Goal: Information Seeking & Learning: Find specific fact

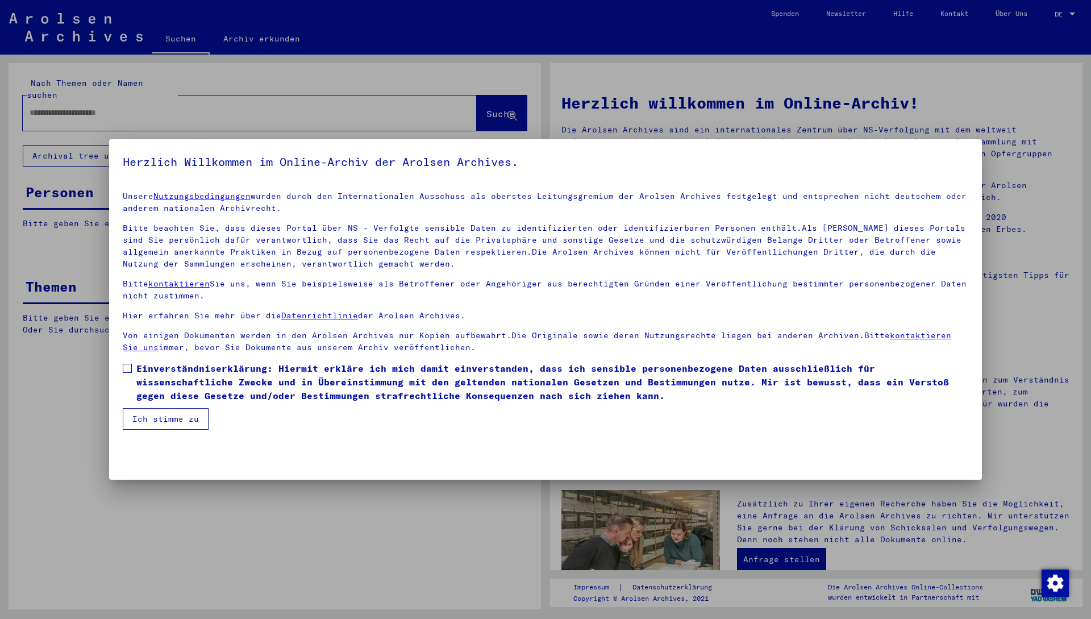
click at [395, 371] on span "Einverständniserklärung: Hiermit erkläre ich mich damit einverstanden, dass ich…" at bounding box center [552, 381] width 832 height 41
click at [194, 417] on button "Ich stimme zu" at bounding box center [166, 419] width 86 height 22
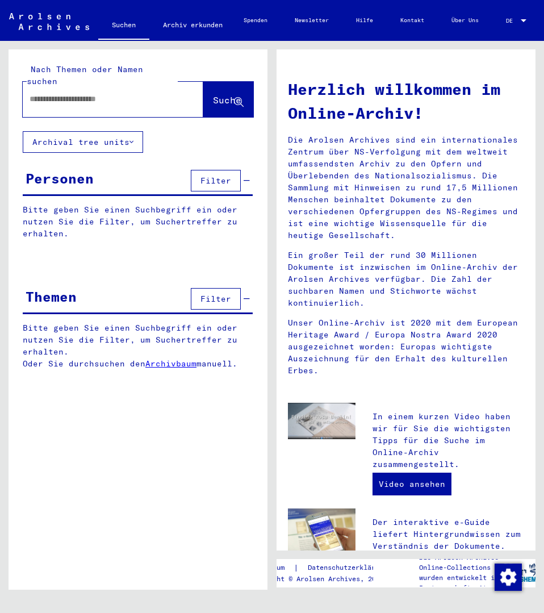
click at [121, 93] on input "text" at bounding box center [100, 99] width 140 height 12
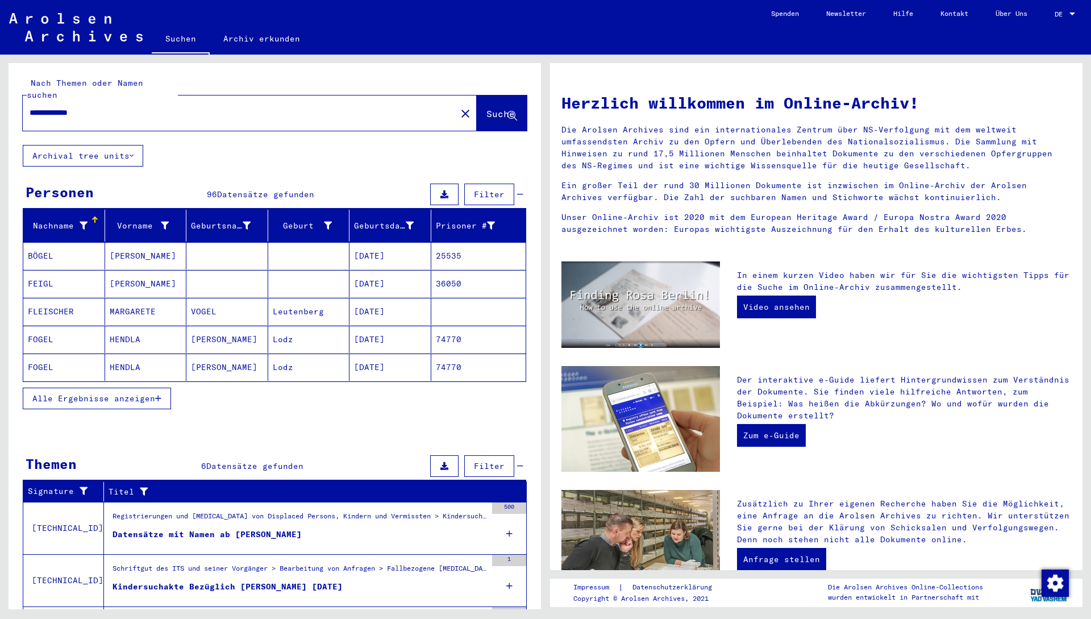
click at [141, 393] on span "Alle Ergebnisse anzeigen" at bounding box center [93, 398] width 123 height 10
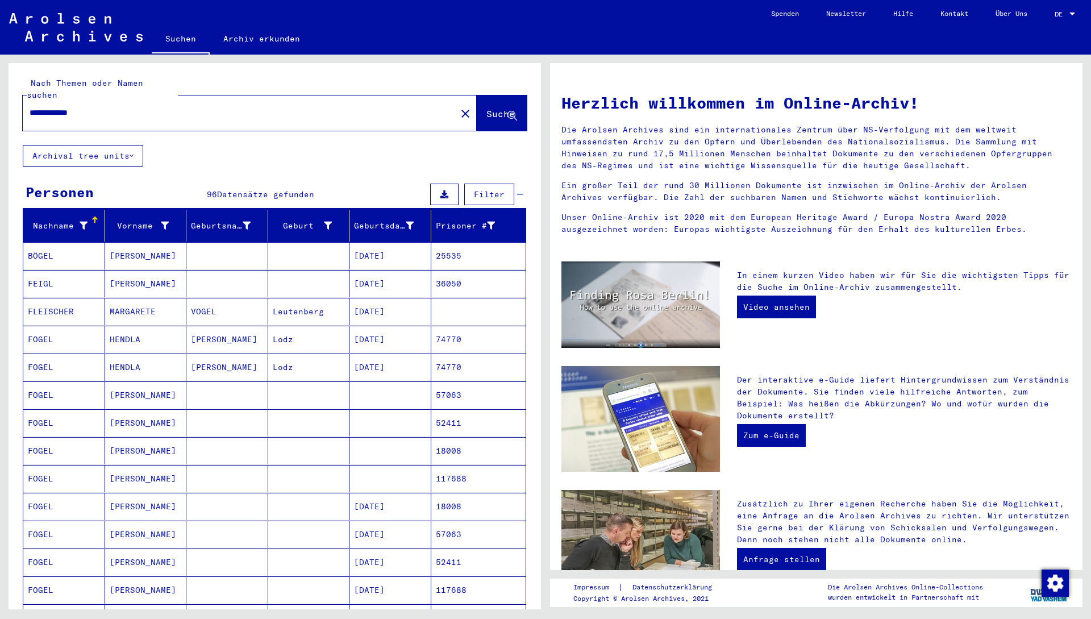
click at [256, 107] on input "**********" at bounding box center [236, 113] width 413 height 12
type input "**********"
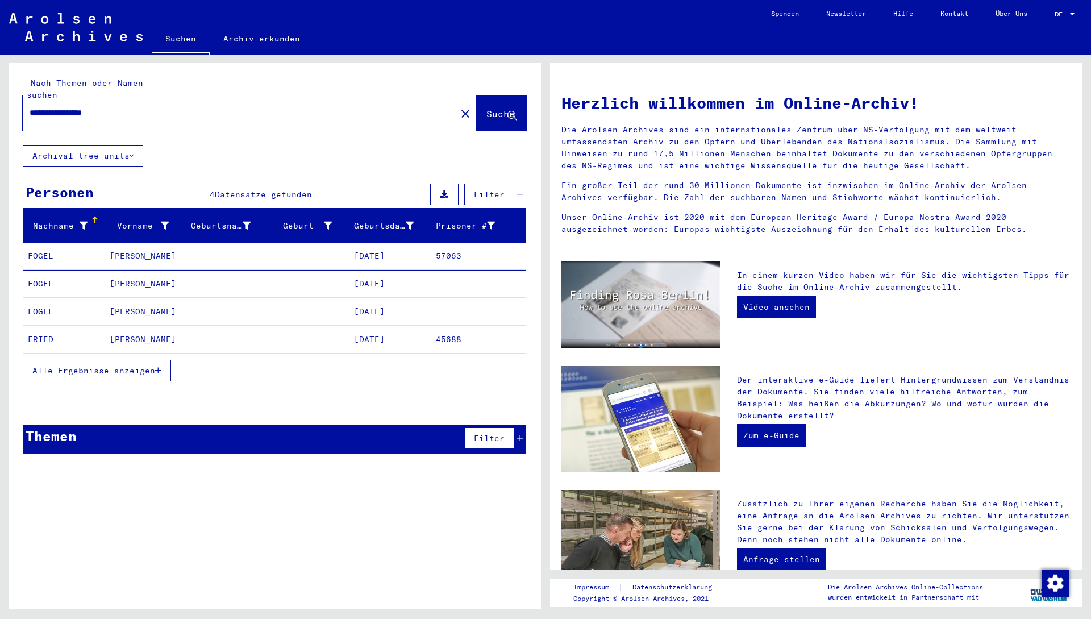
click at [351, 341] on mat-row "[PERSON_NAME] [DATE] 45688" at bounding box center [274, 340] width 502 height 28
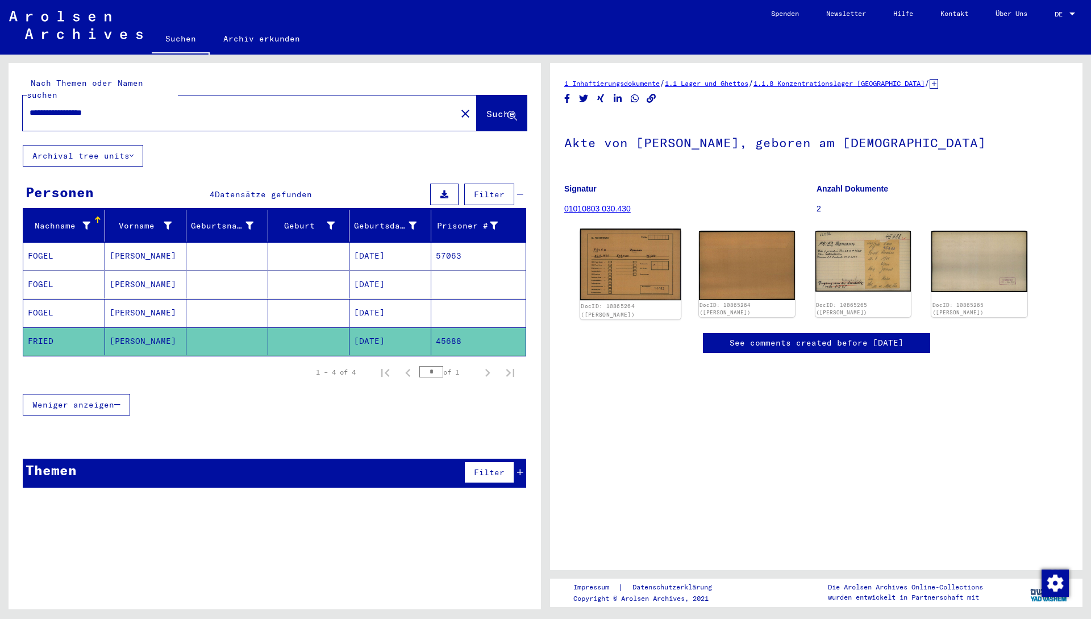
click at [544, 264] on img at bounding box center [630, 264] width 101 height 72
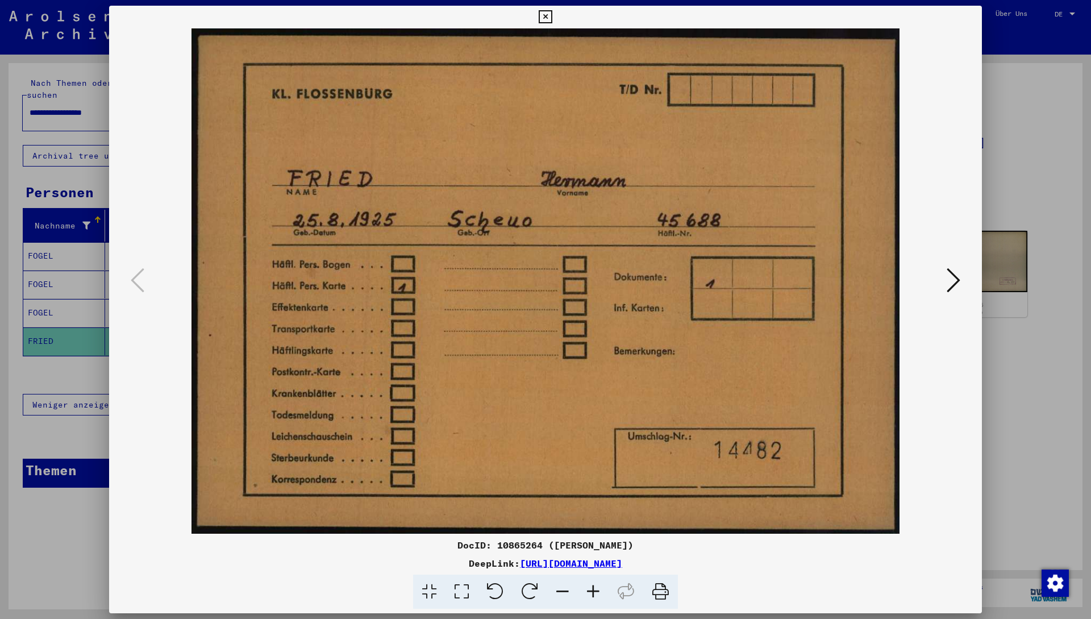
click at [544, 134] on div at bounding box center [545, 309] width 1091 height 619
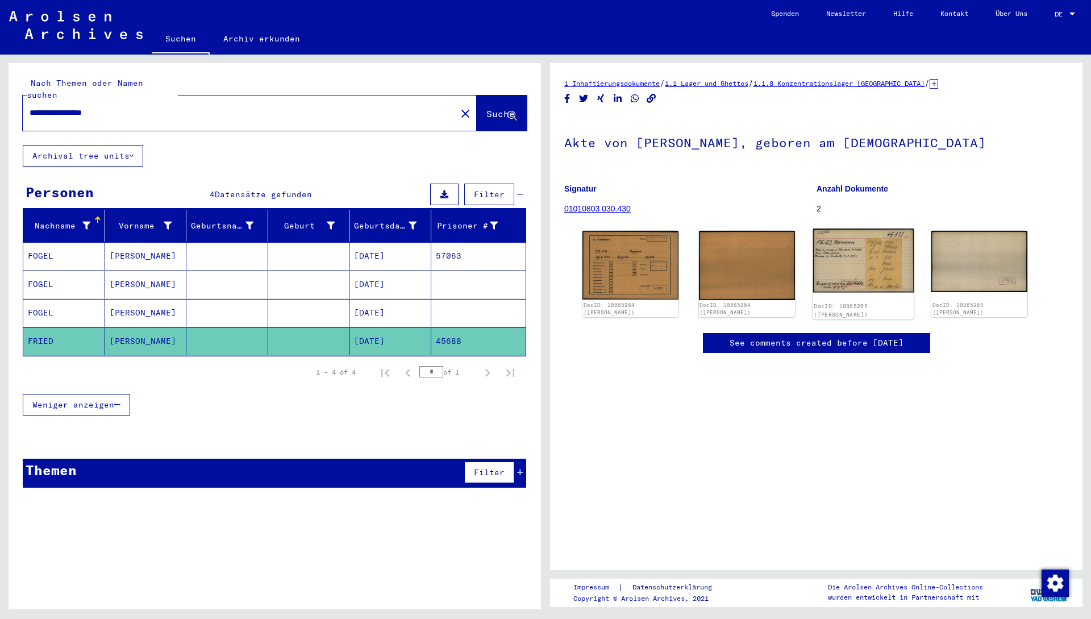
click at [544, 264] on img at bounding box center [862, 260] width 101 height 64
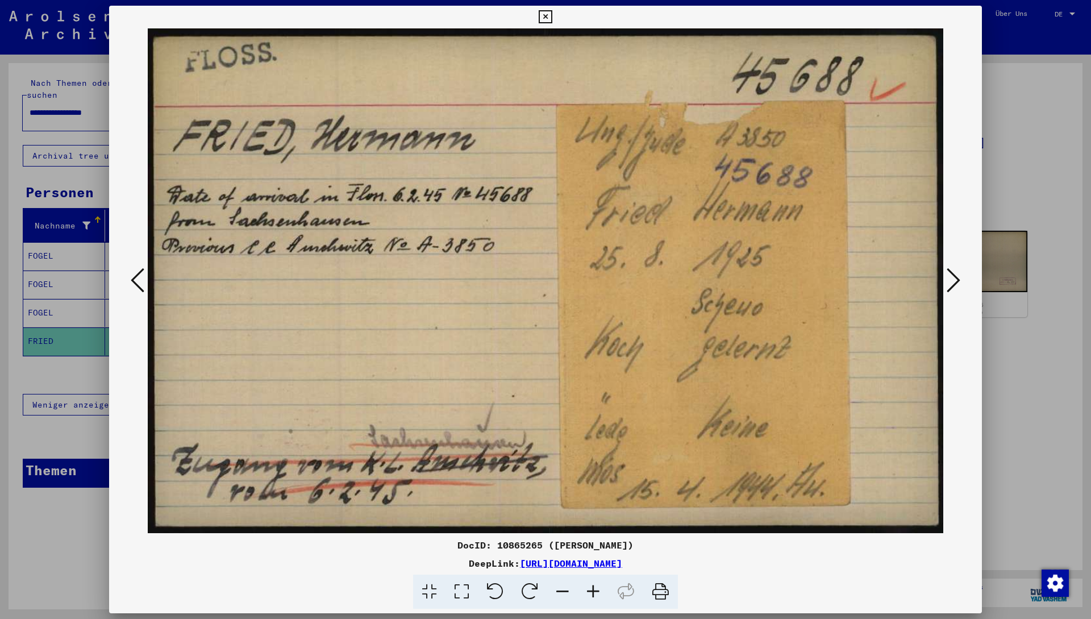
click at [544, 141] on div at bounding box center [545, 309] width 1091 height 619
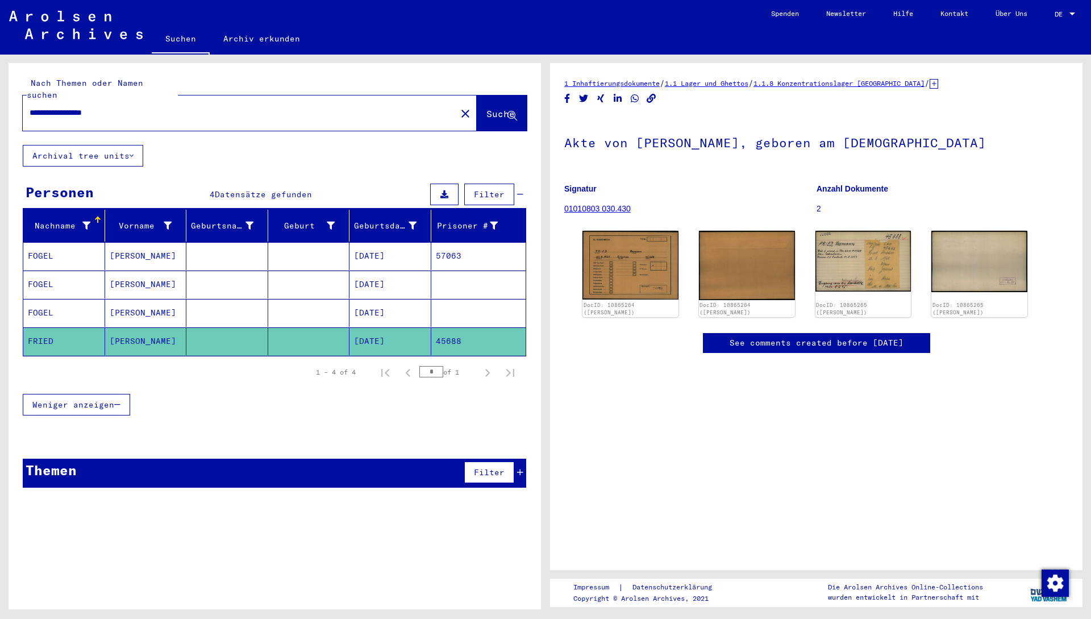
click at [408, 252] on mat-cell "[DATE]" at bounding box center [390, 256] width 82 height 28
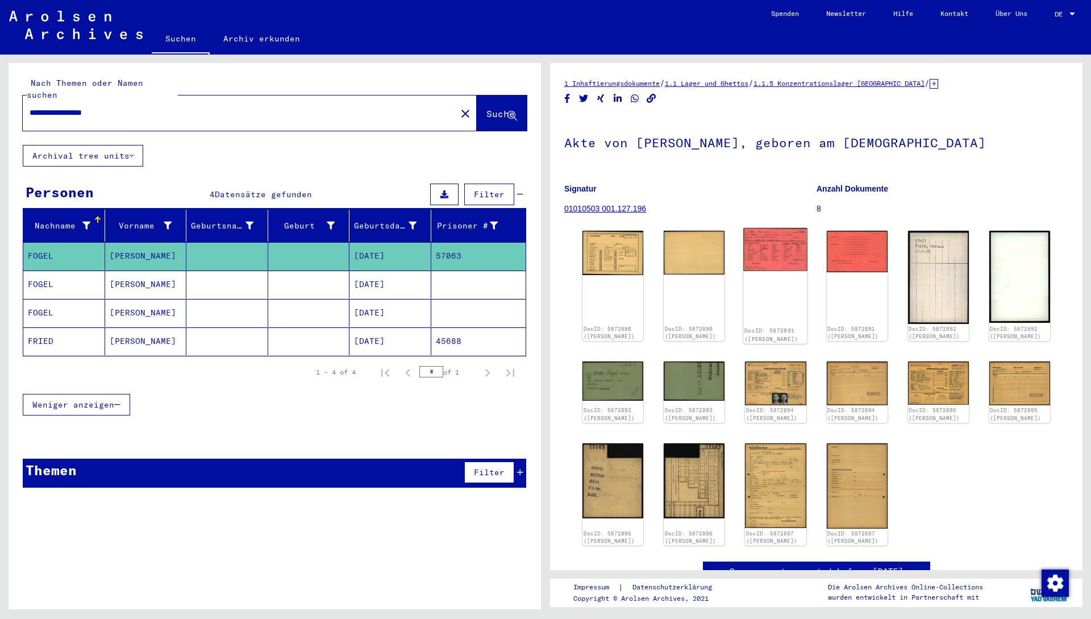
click at [544, 239] on img at bounding box center [776, 249] width 64 height 43
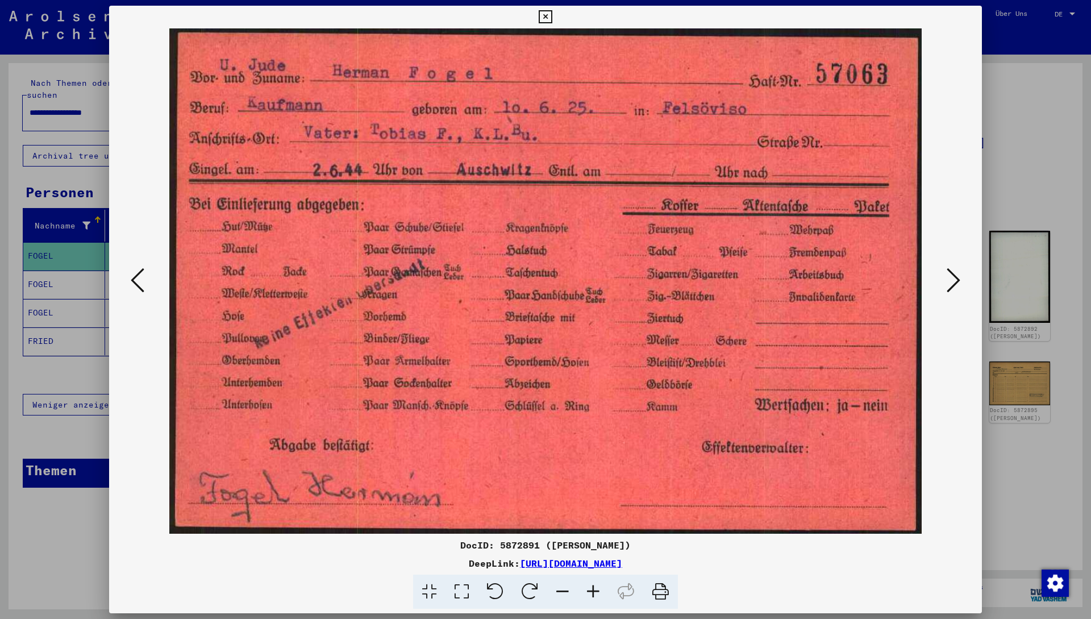
click at [544, 142] on div at bounding box center [545, 280] width 873 height 505
click at [544, 124] on div at bounding box center [545, 309] width 1091 height 619
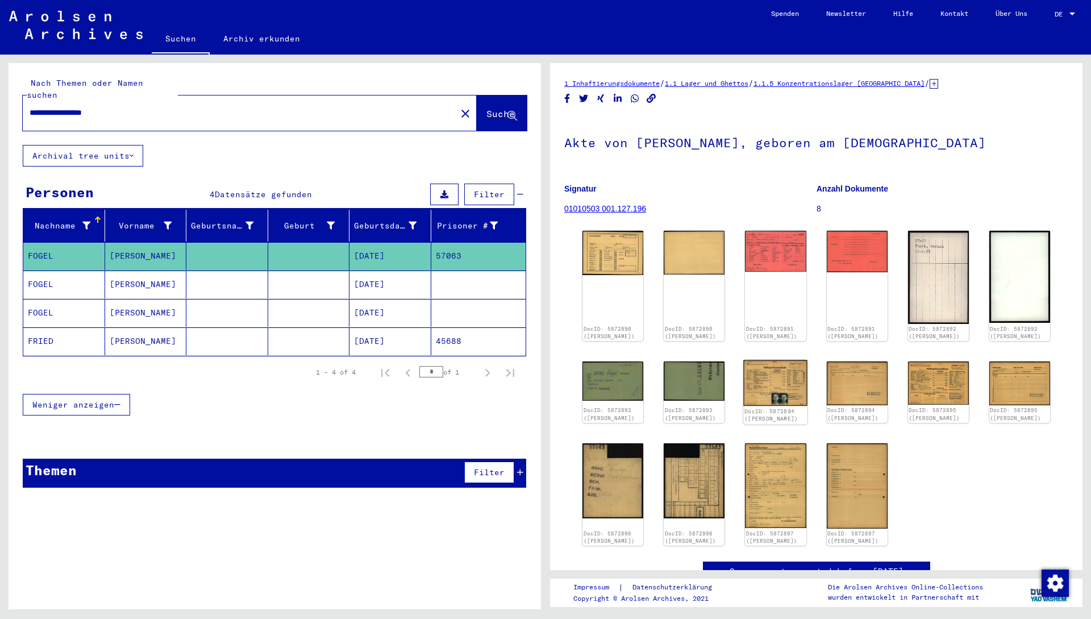
click at [544, 379] on img at bounding box center [776, 382] width 64 height 45
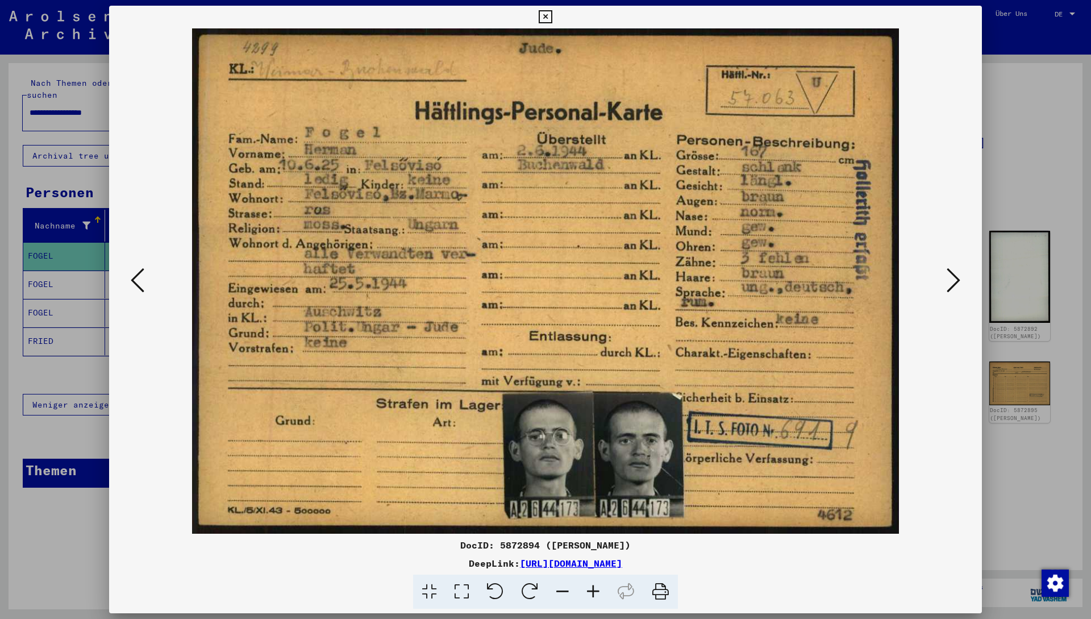
click at [544, 158] on div at bounding box center [545, 309] width 1091 height 619
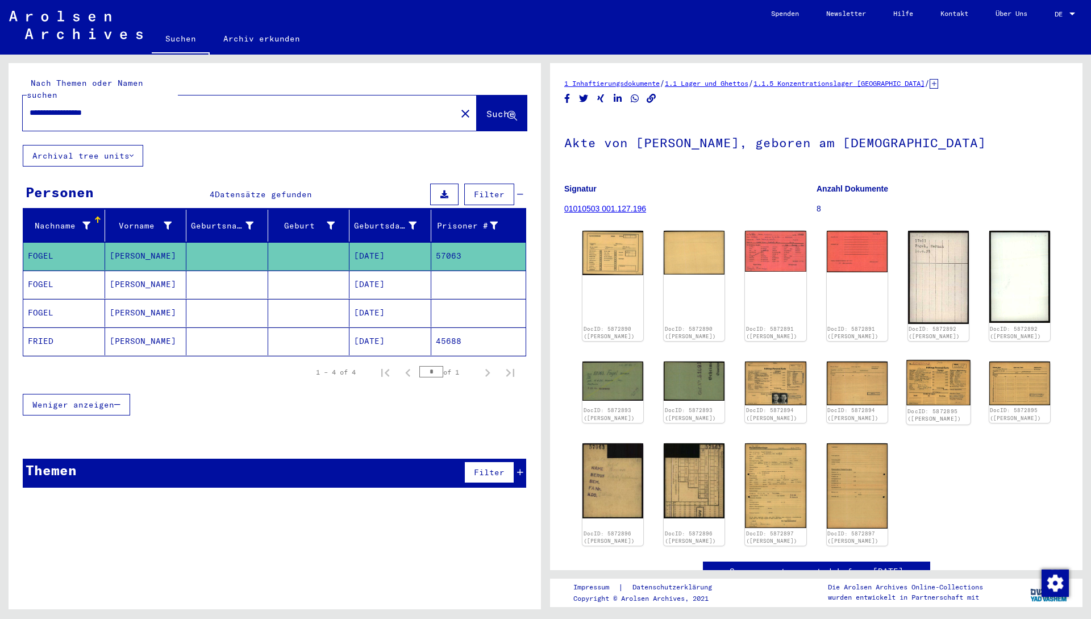
click at [544, 395] on img at bounding box center [938, 382] width 64 height 45
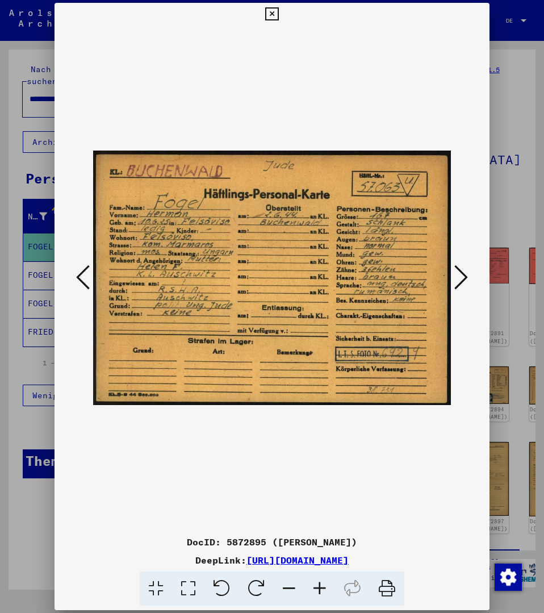
click at [278, 10] on icon at bounding box center [271, 14] width 13 height 14
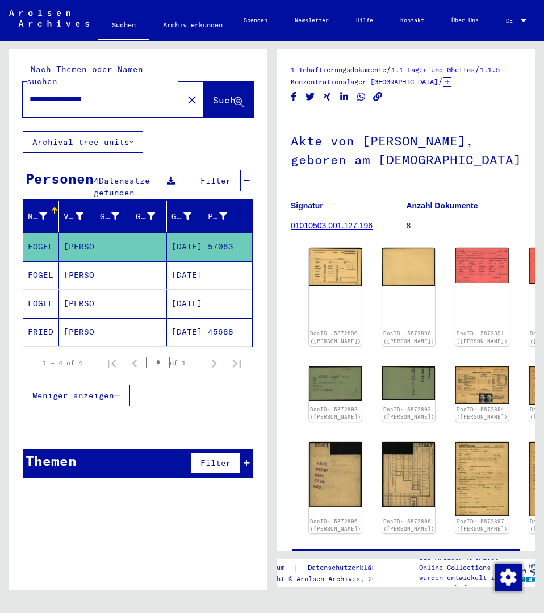
click at [185, 93] on mat-icon "close" at bounding box center [192, 100] width 14 height 14
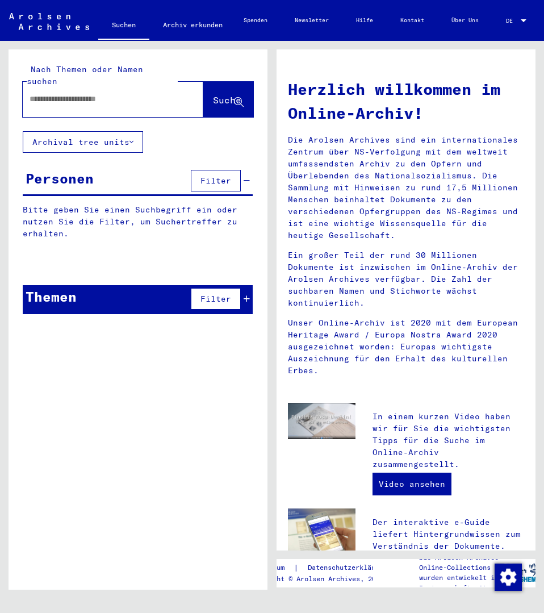
click at [115, 73] on mat-label "Nach Themen oder Namen suchen" at bounding box center [85, 75] width 116 height 22
click at [111, 93] on input "text" at bounding box center [100, 99] width 140 height 12
type input "******"
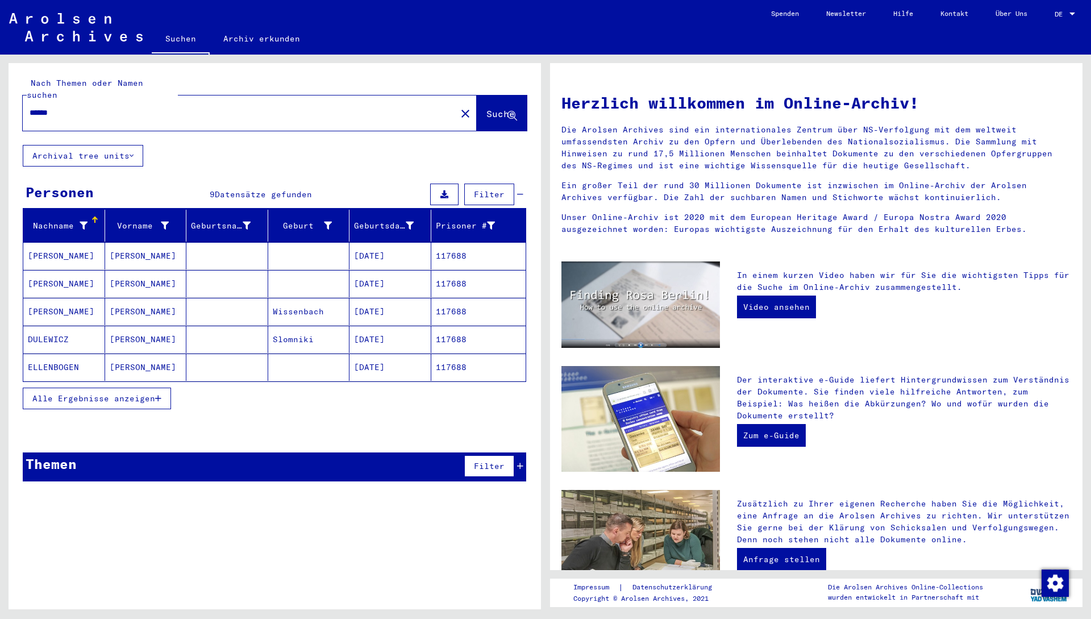
click at [92, 387] on button "Alle Ergebnisse anzeigen" at bounding box center [97, 398] width 148 height 22
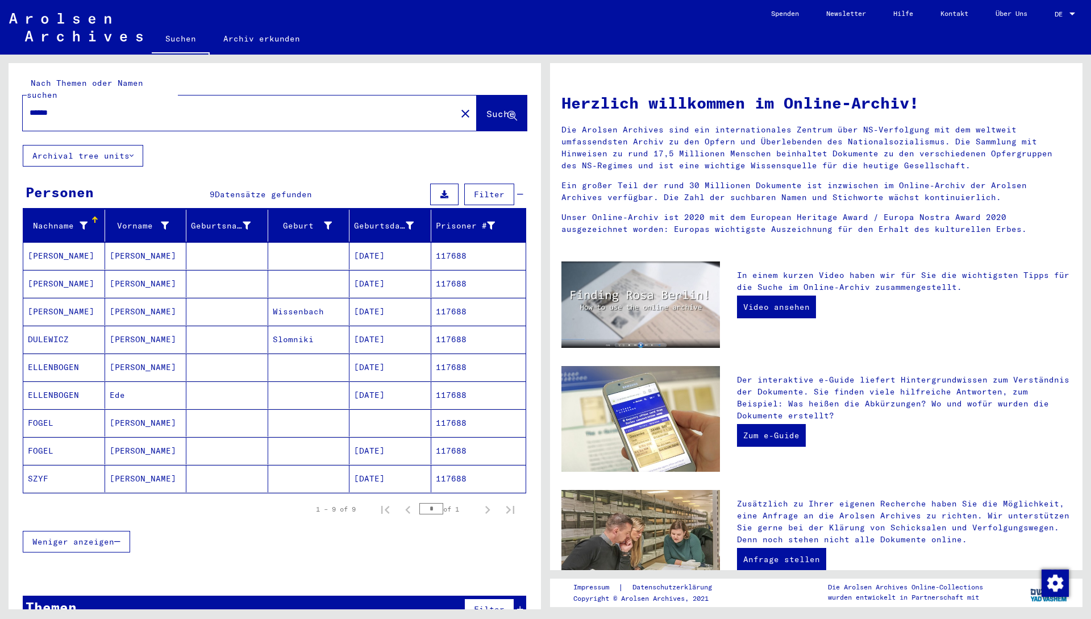
click at [159, 443] on mat-cell "[PERSON_NAME]" at bounding box center [146, 450] width 82 height 27
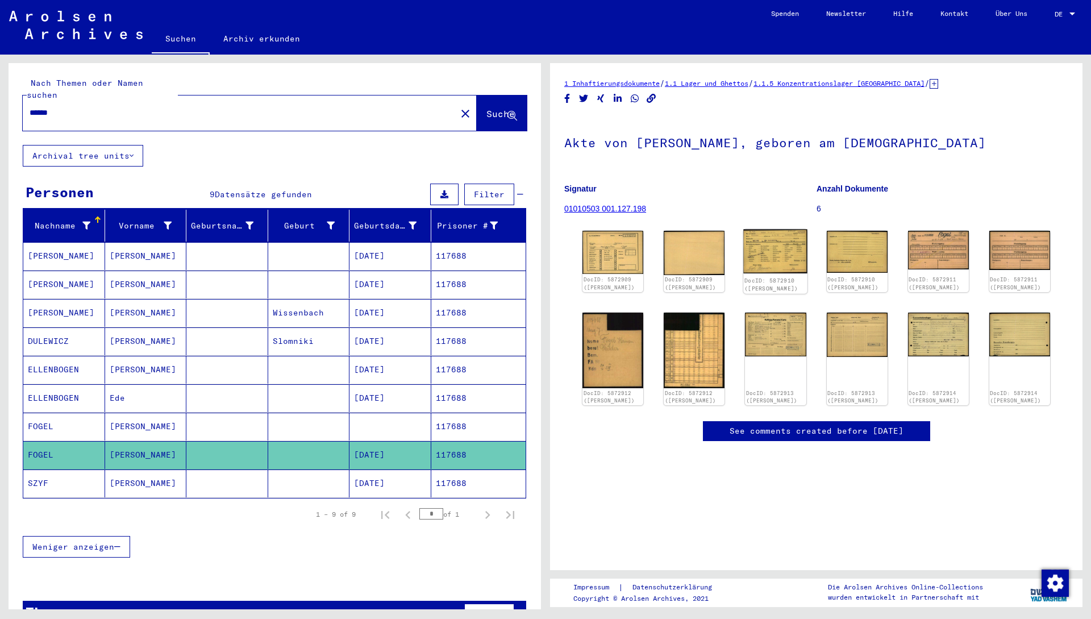
click at [544, 262] on img at bounding box center [776, 251] width 64 height 44
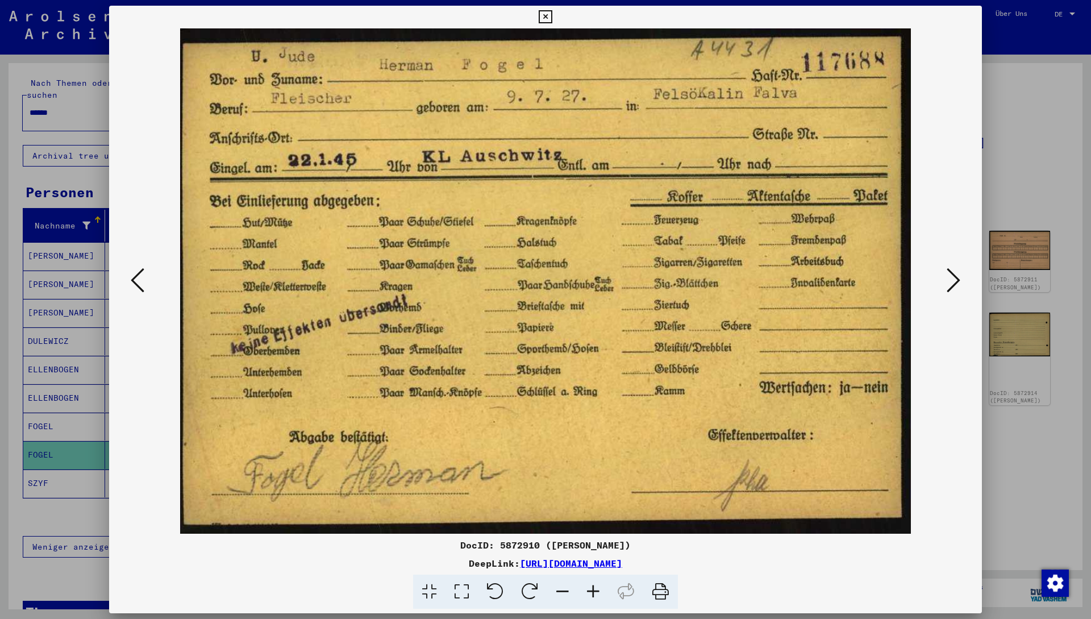
click at [544, 268] on icon at bounding box center [953, 279] width 14 height 27
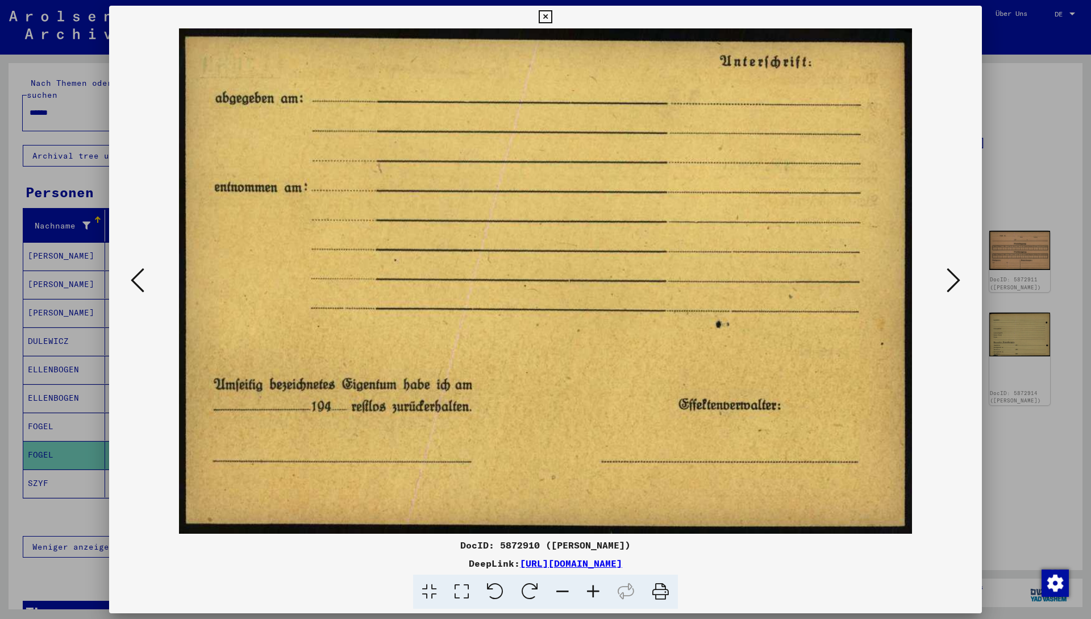
click at [544, 268] on icon at bounding box center [953, 279] width 14 height 27
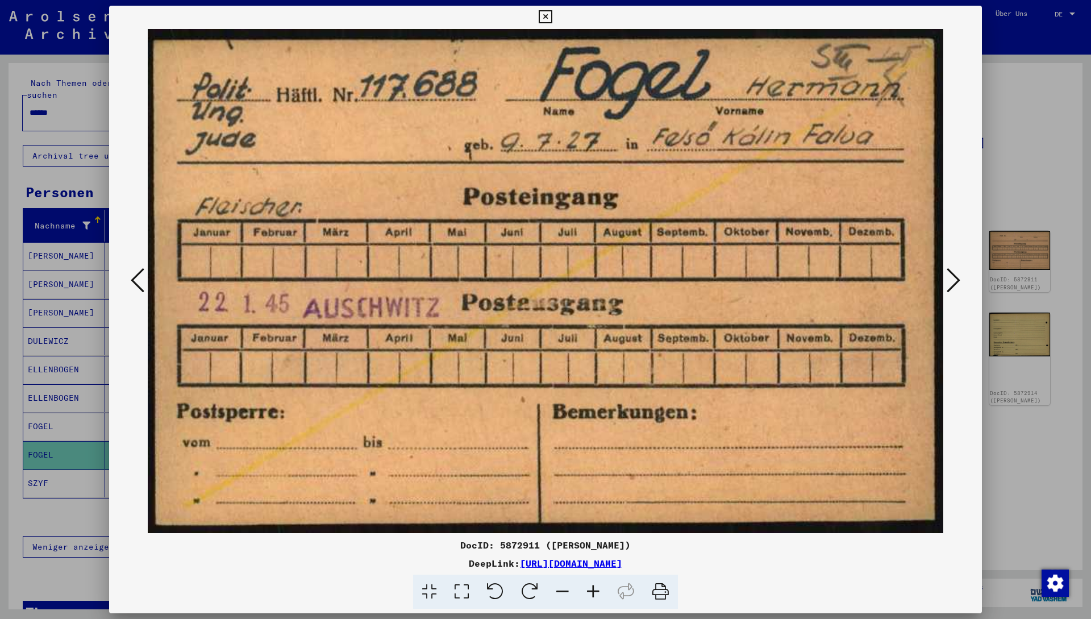
click at [544, 268] on icon at bounding box center [953, 279] width 14 height 27
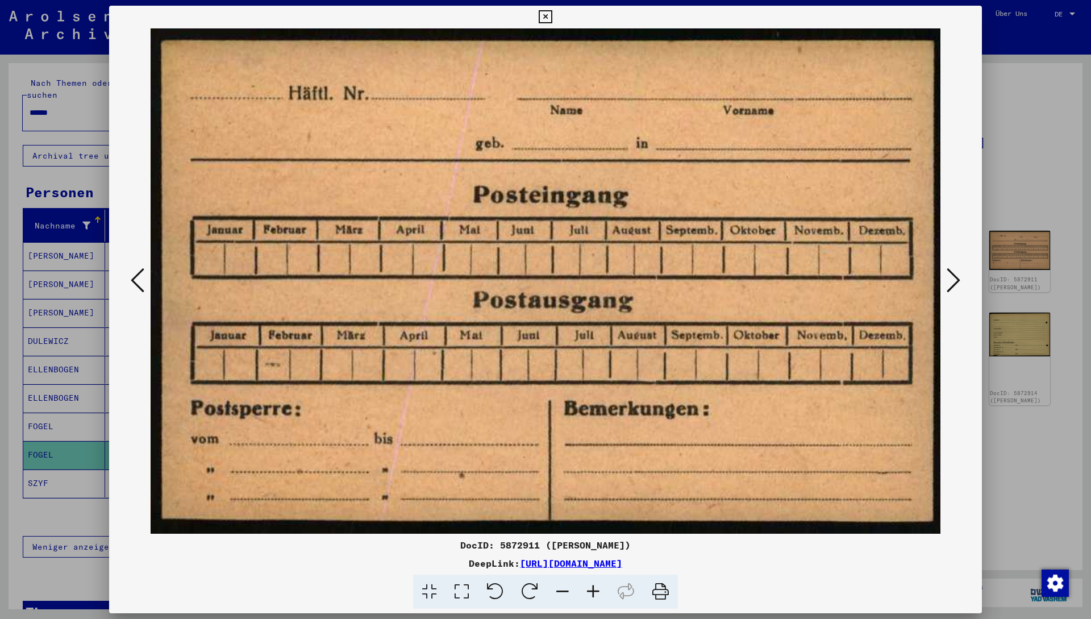
click at [544, 268] on icon at bounding box center [953, 279] width 14 height 27
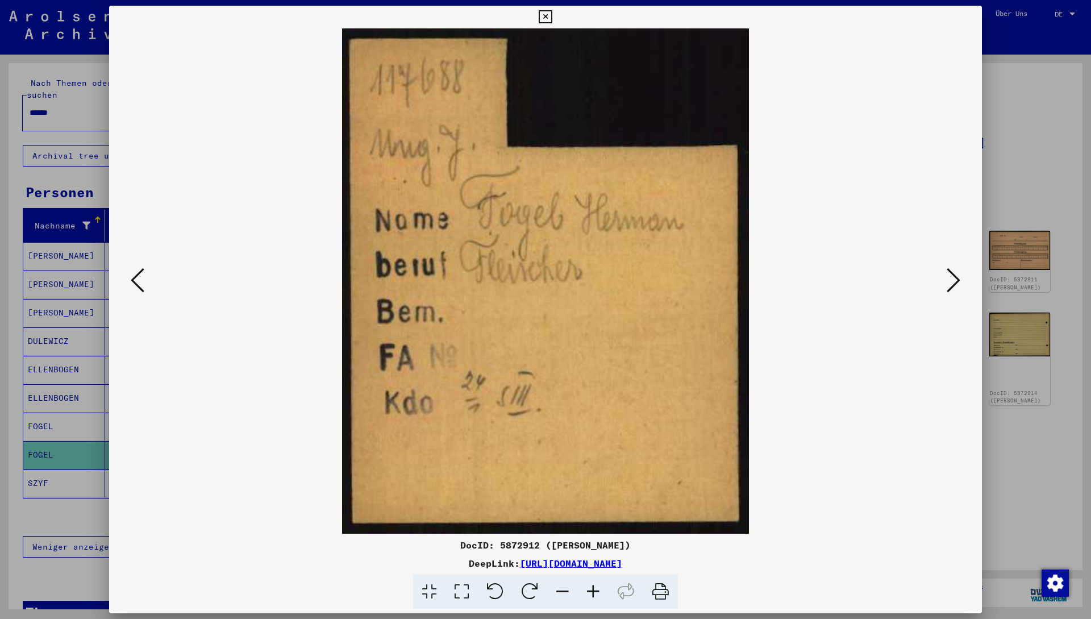
click at [544, 268] on icon at bounding box center [953, 279] width 14 height 27
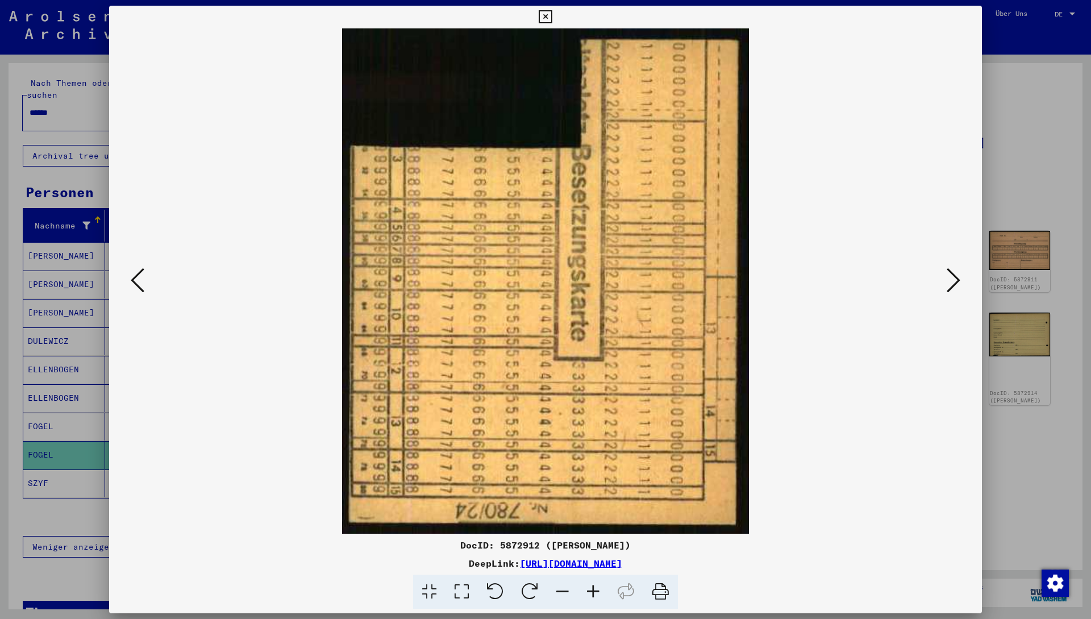
click at [544, 268] on icon at bounding box center [953, 279] width 14 height 27
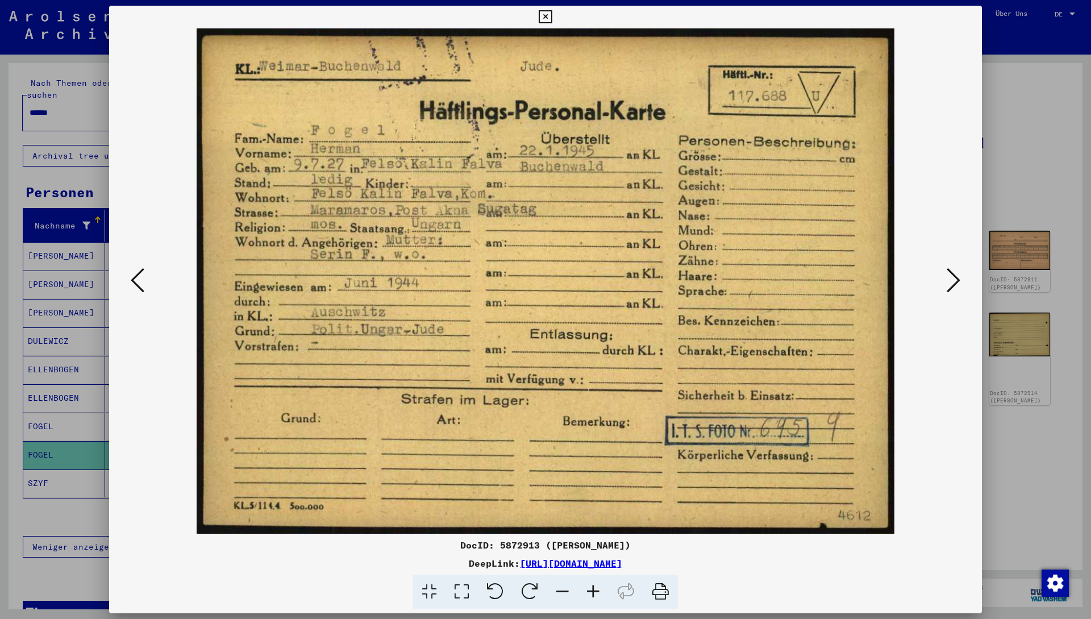
click at [544, 268] on icon at bounding box center [953, 279] width 14 height 27
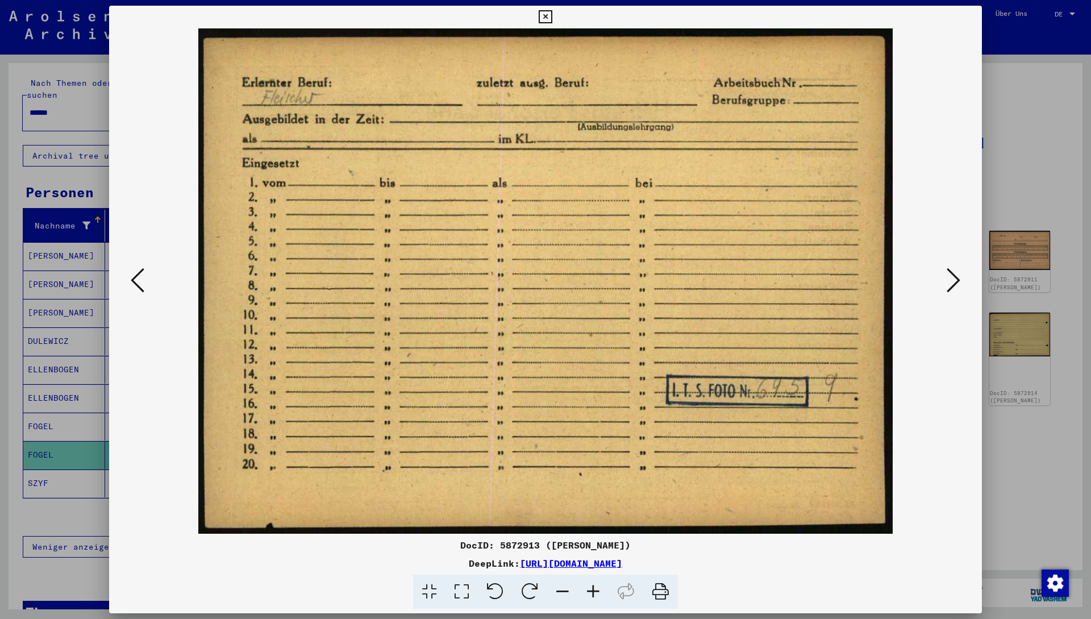
click at [544, 268] on icon at bounding box center [953, 279] width 14 height 27
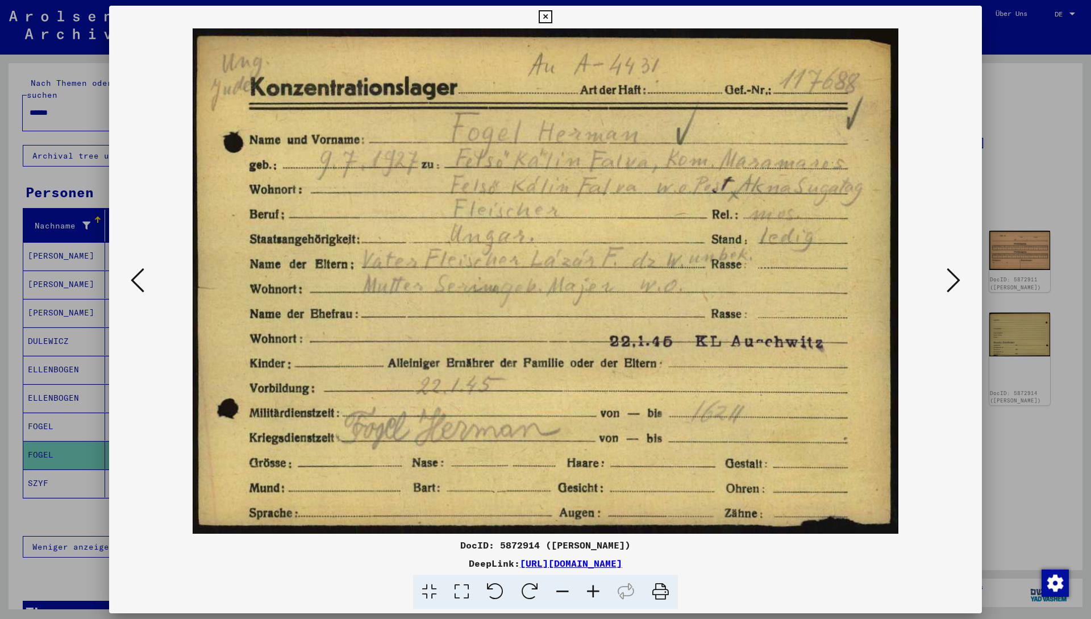
click at [544, 268] on icon at bounding box center [953, 279] width 14 height 27
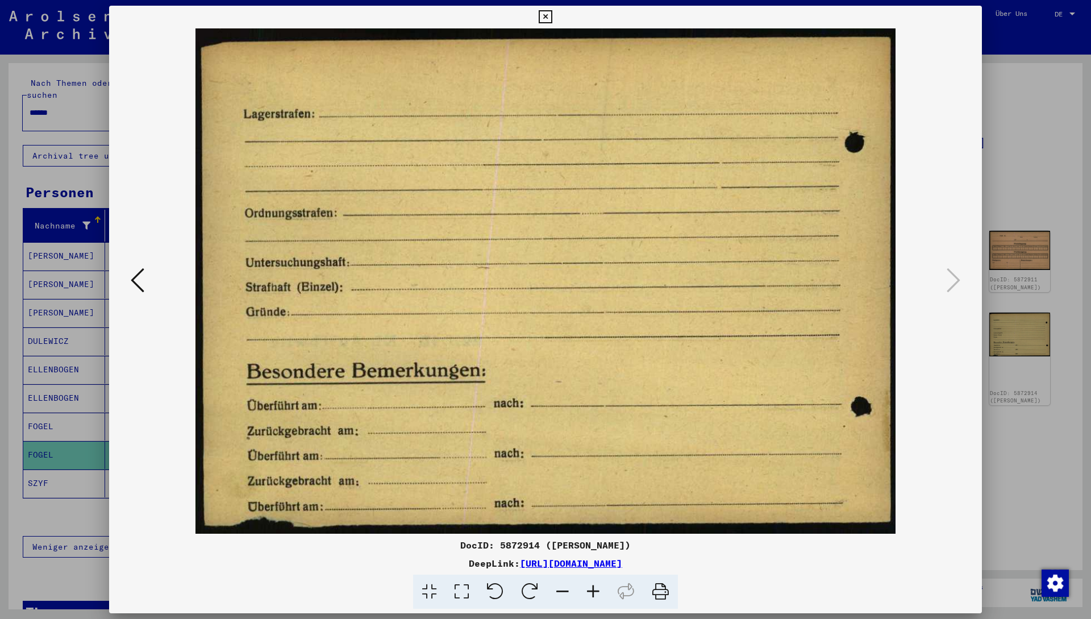
click at [544, 268] on icon at bounding box center [953, 279] width 14 height 27
click at [145, 279] on button at bounding box center [137, 281] width 20 height 32
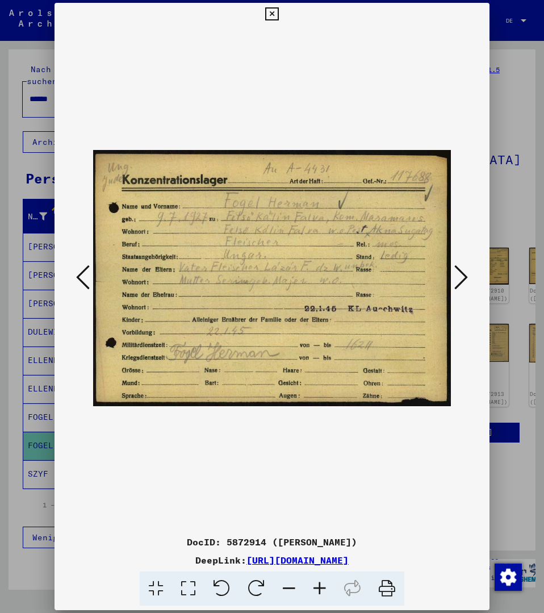
click at [458, 281] on icon at bounding box center [461, 277] width 14 height 27
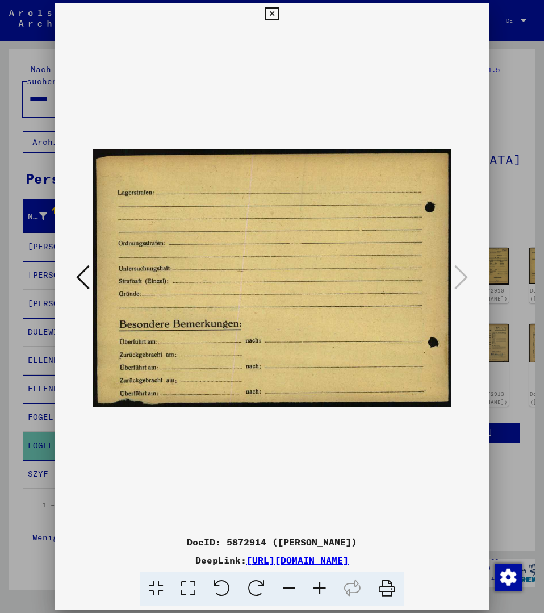
click at [458, 281] on icon at bounding box center [461, 277] width 14 height 27
click at [85, 278] on icon at bounding box center [83, 277] width 14 height 27
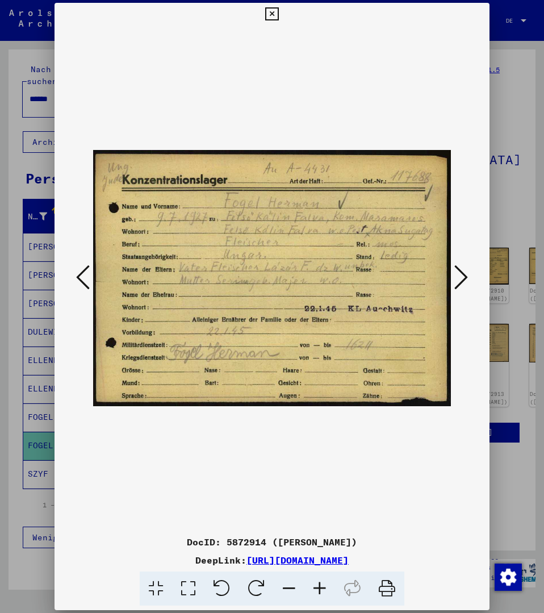
click at [85, 278] on icon at bounding box center [83, 277] width 14 height 27
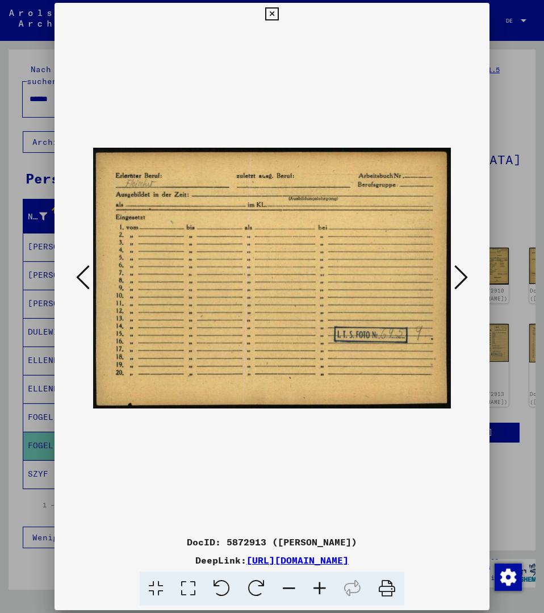
click at [85, 278] on icon at bounding box center [83, 277] width 14 height 27
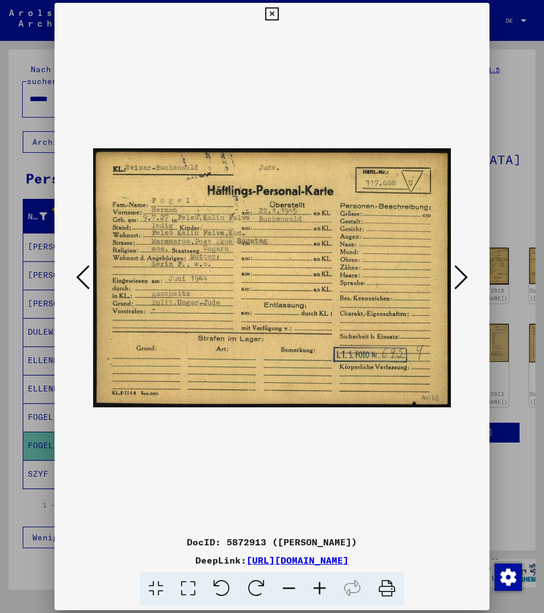
click at [85, 278] on icon at bounding box center [83, 277] width 14 height 27
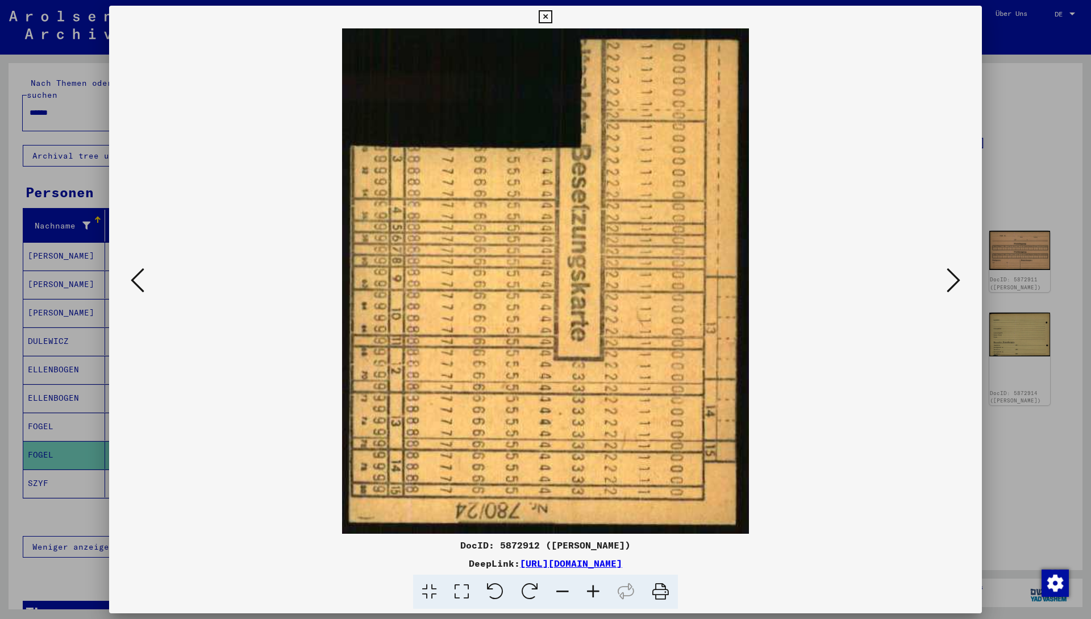
click at [544, 110] on div at bounding box center [545, 309] width 1091 height 619
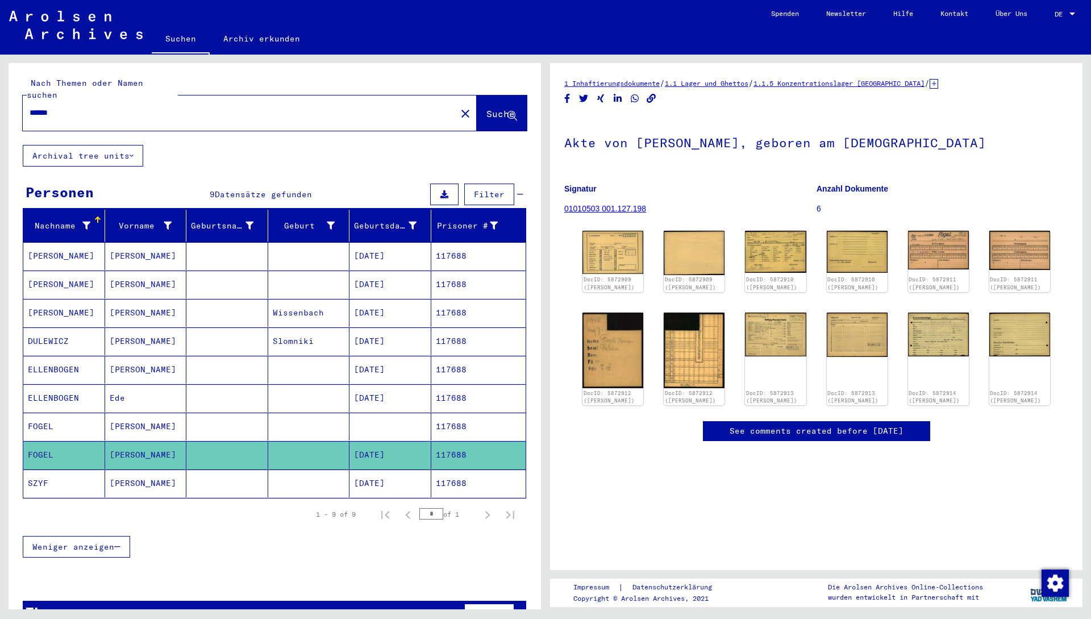
click at [326, 419] on mat-cell at bounding box center [309, 426] width 82 height 28
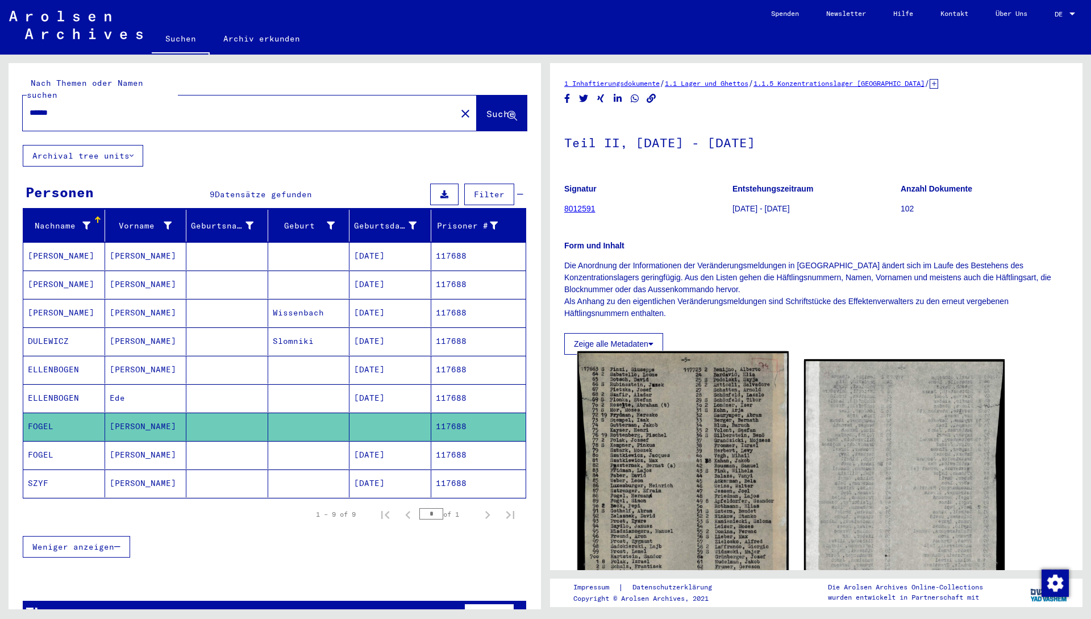
click at [544, 417] on img at bounding box center [682, 514] width 211 height 327
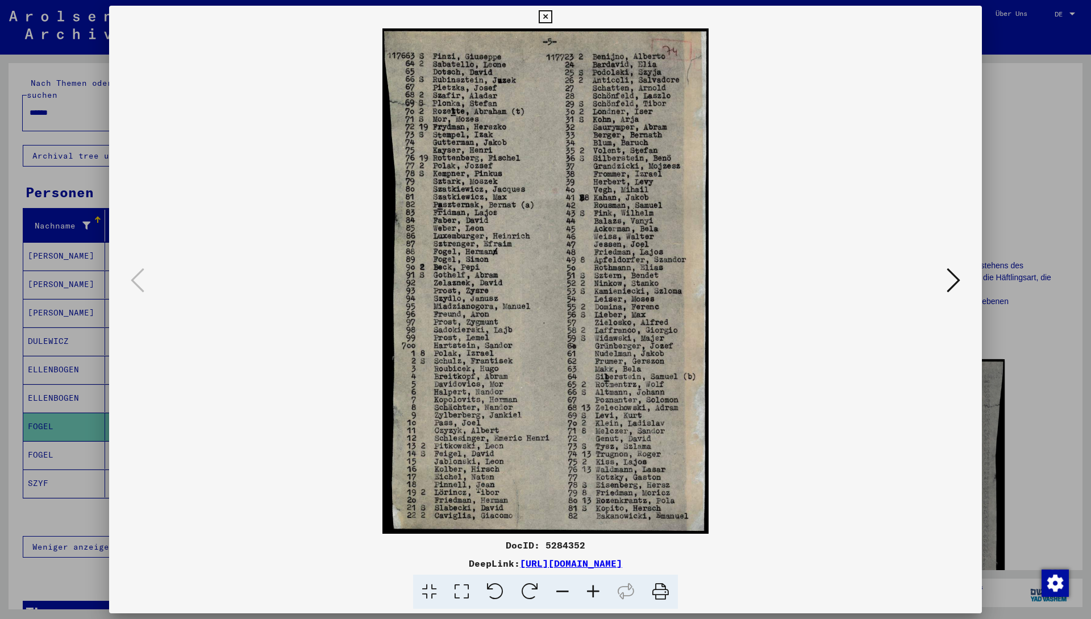
click at [544, 240] on div at bounding box center [545, 309] width 1091 height 619
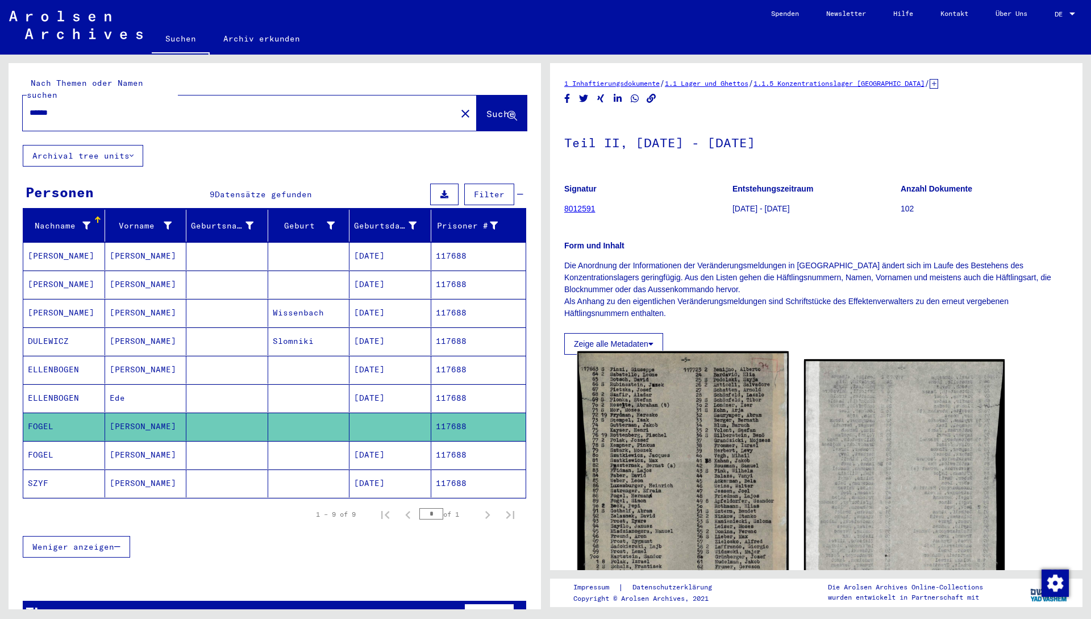
click at [544, 467] on img at bounding box center [682, 514] width 211 height 327
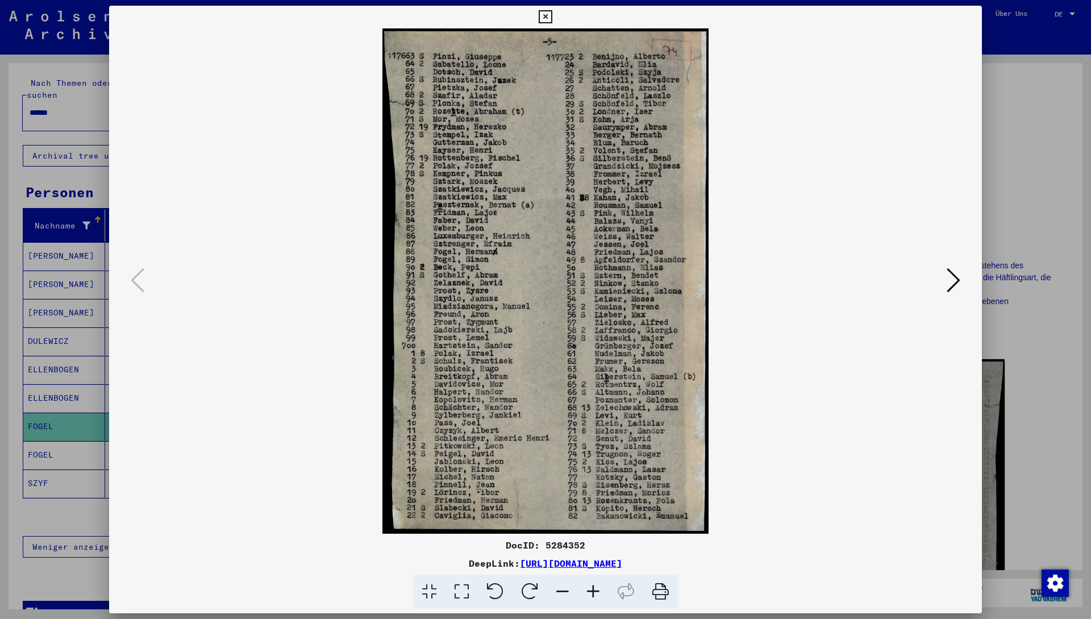
click at [544, 132] on div at bounding box center [545, 309] width 1091 height 619
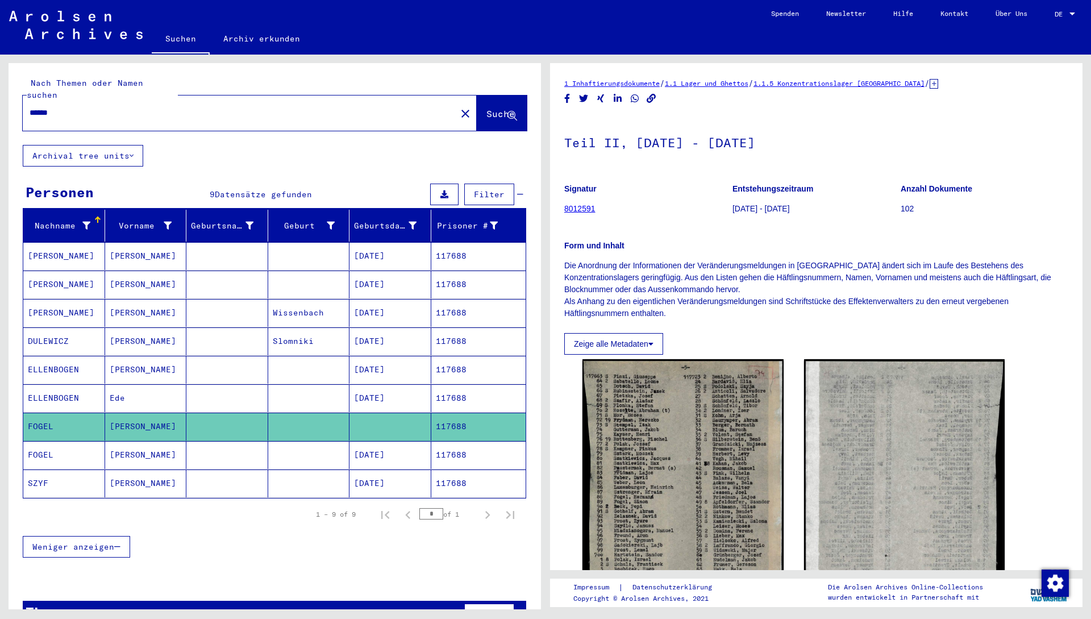
click at [434, 445] on mat-cell "117688" at bounding box center [478, 455] width 95 height 28
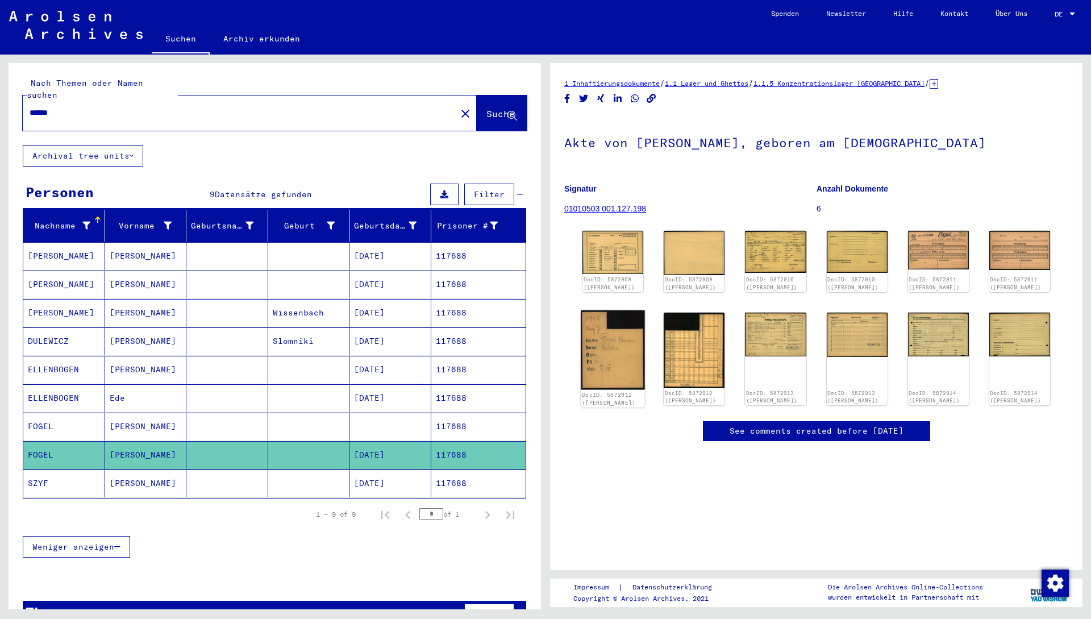
click at [544, 354] on img at bounding box center [613, 350] width 64 height 80
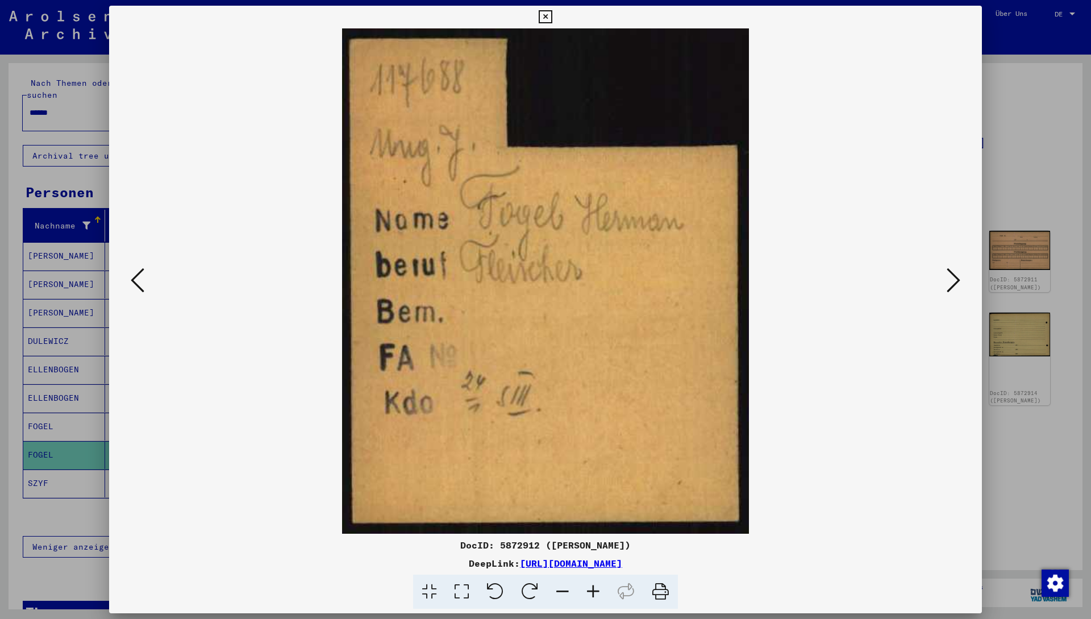
click at [544, 195] on div at bounding box center [545, 309] width 1091 height 619
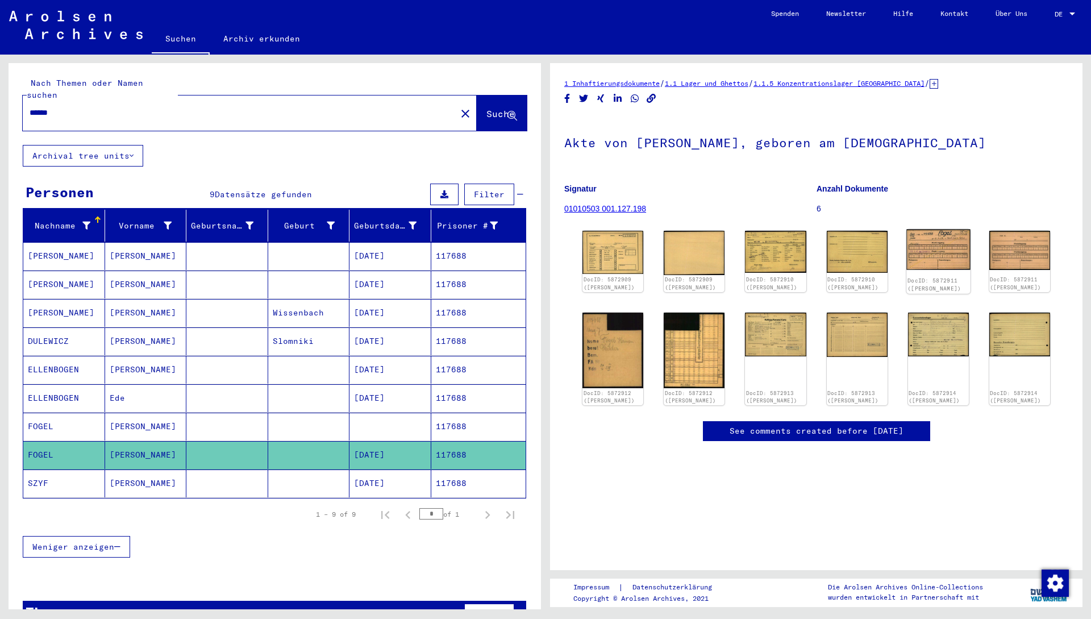
click at [544, 254] on img at bounding box center [938, 249] width 64 height 40
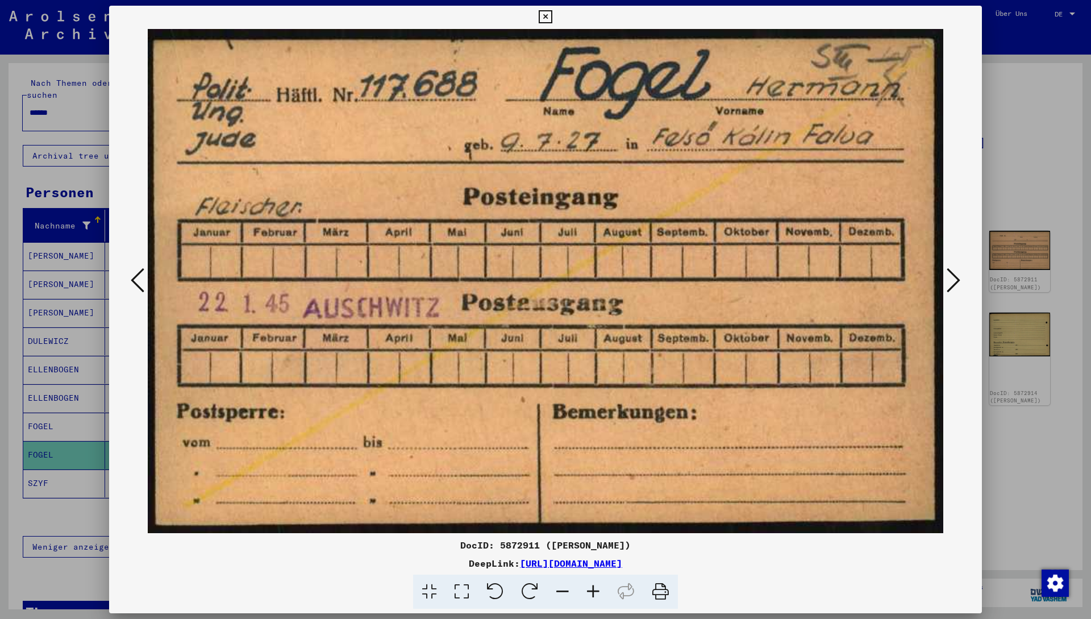
click at [544, 117] on div at bounding box center [545, 309] width 1091 height 619
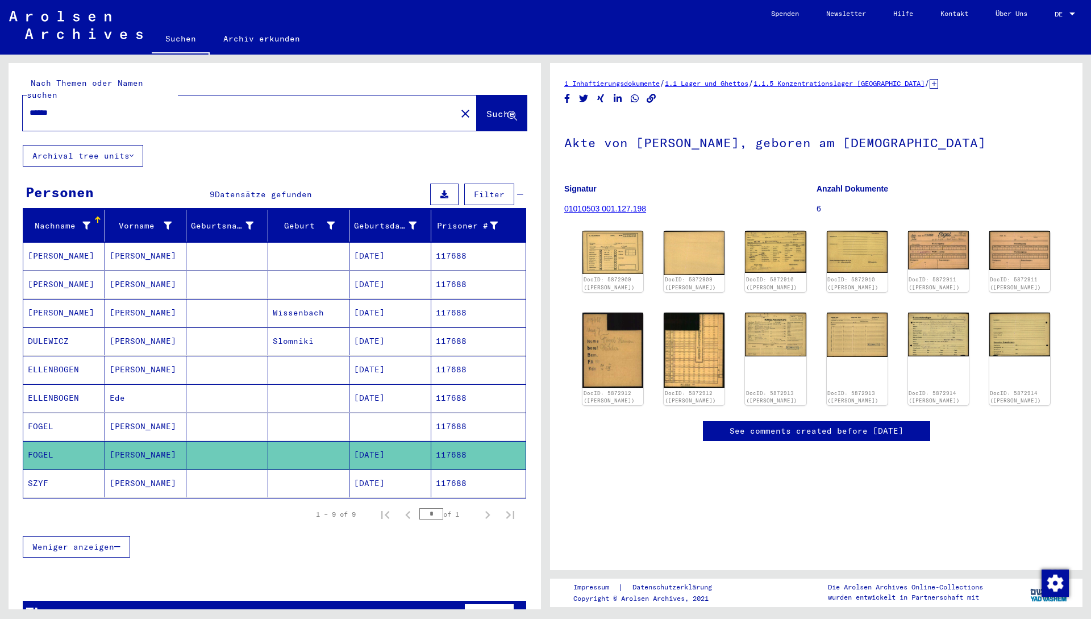
click at [544, 335] on div "DocID: 5872909 ([PERSON_NAME]) DocID: 5872909 ([PERSON_NAME]) DocID: 5872910 ([…" at bounding box center [816, 317] width 477 height 183
click at [544, 334] on img at bounding box center [938, 333] width 64 height 46
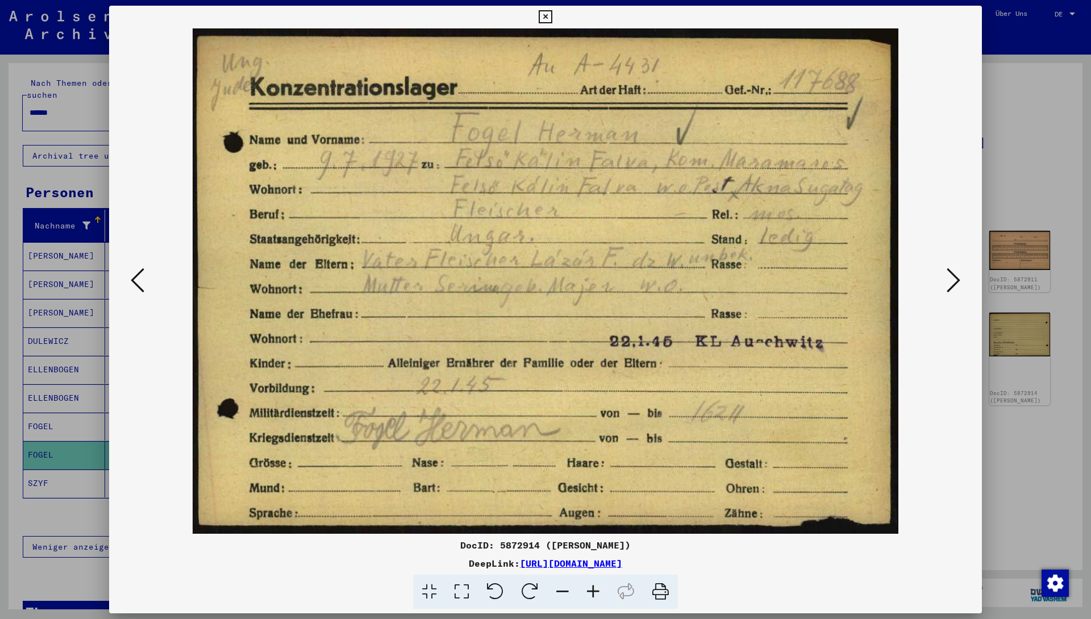
click at [544, 144] on div at bounding box center [545, 309] width 1091 height 619
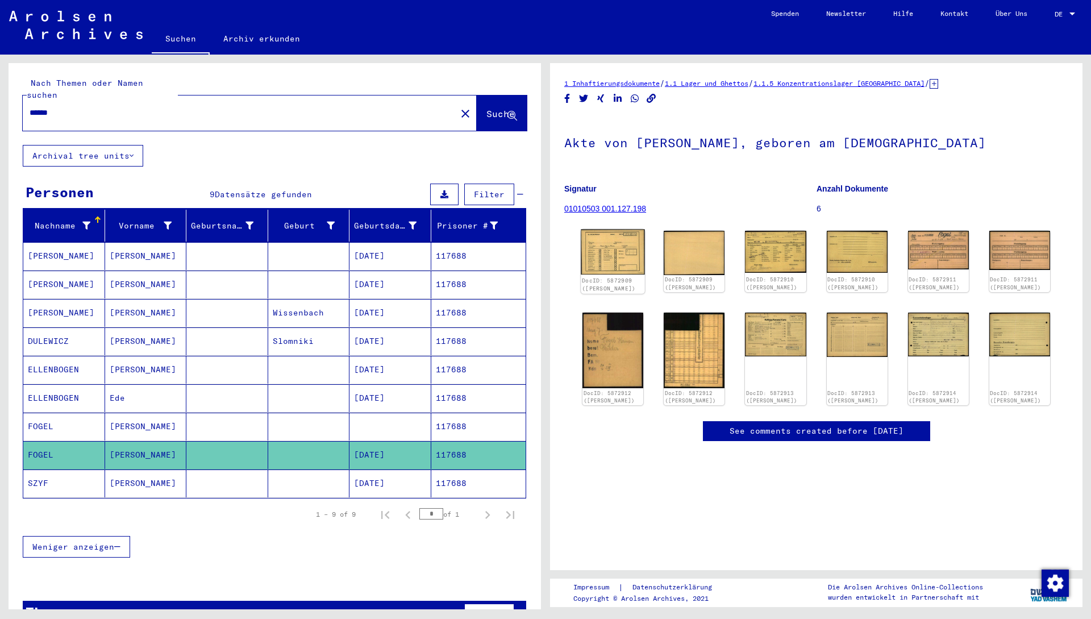
click at [544, 264] on img at bounding box center [613, 251] width 64 height 45
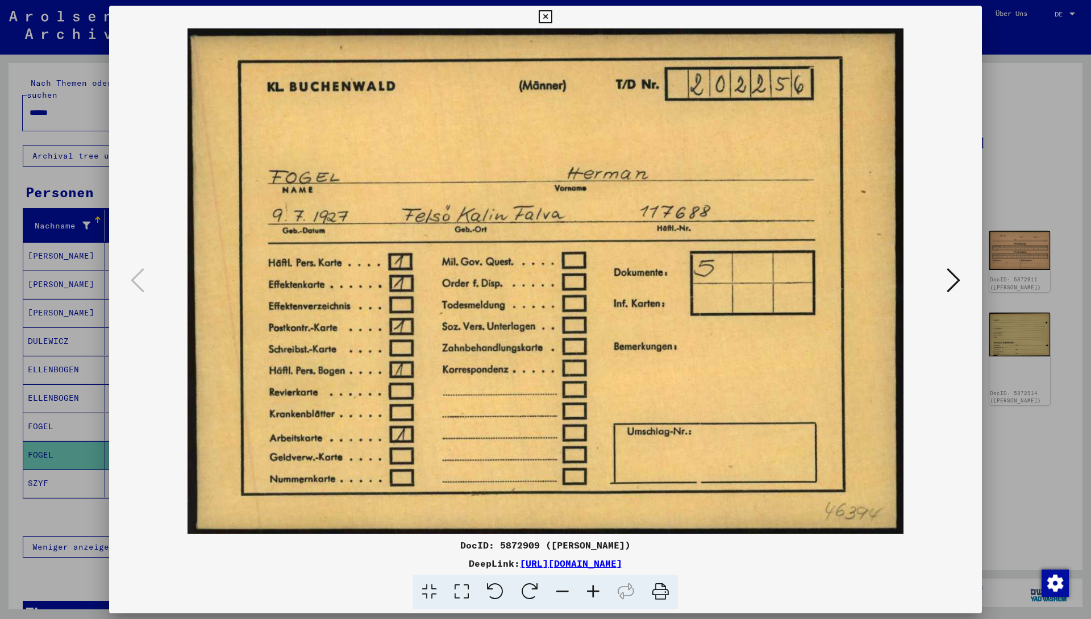
click at [59, 521] on div at bounding box center [545, 309] width 1091 height 619
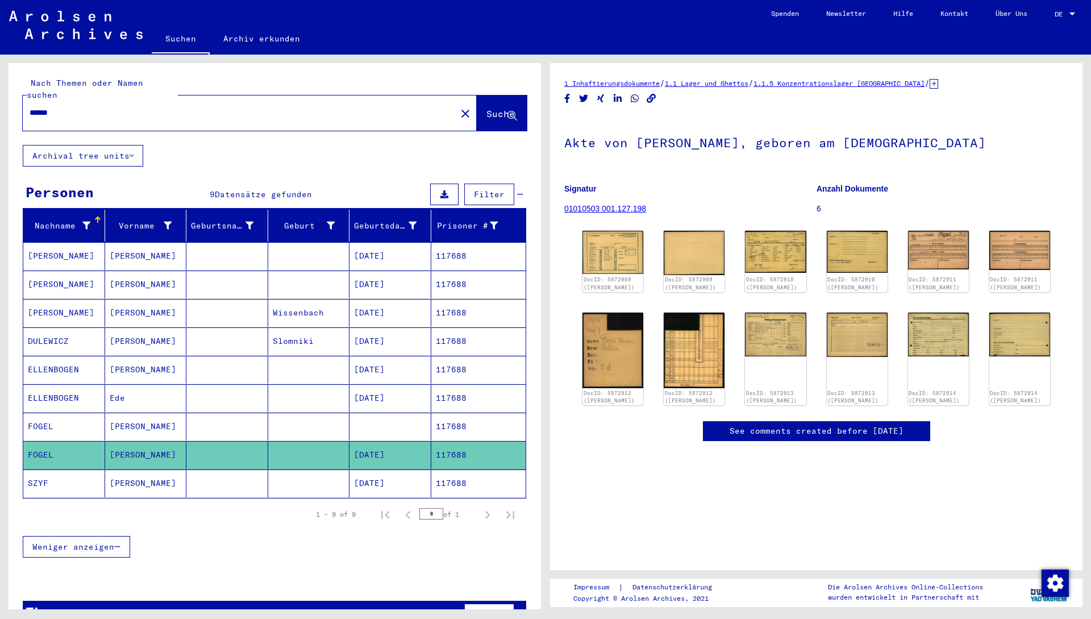
scroll to position [21, 0]
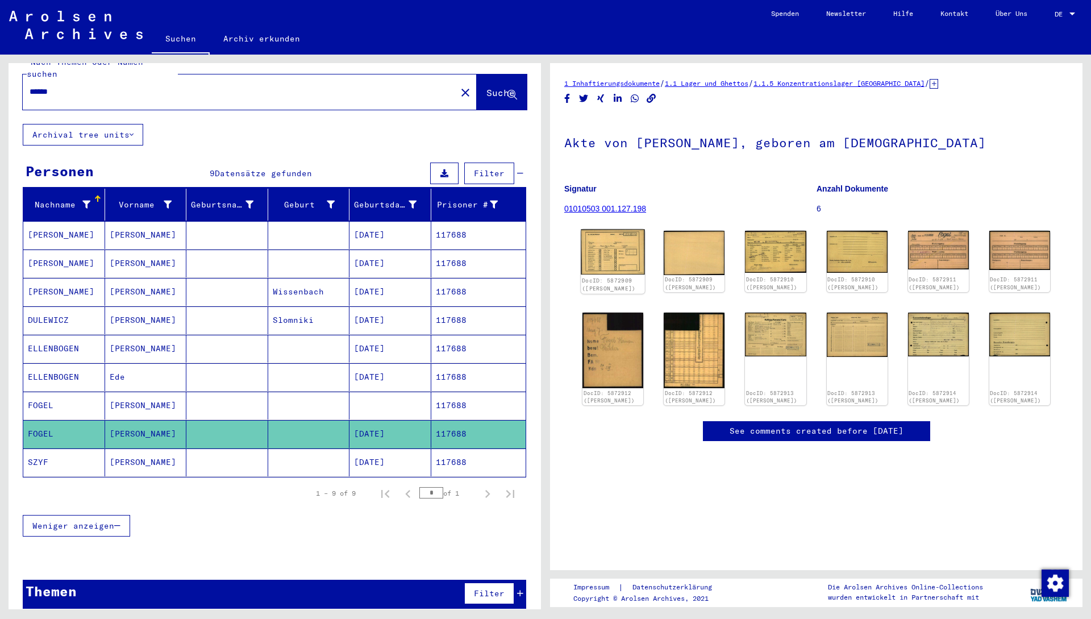
click at [544, 246] on img at bounding box center [613, 251] width 64 height 45
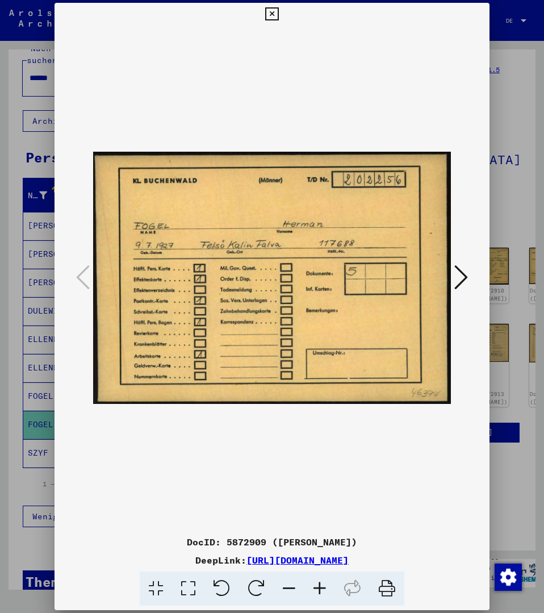
click at [457, 282] on icon at bounding box center [461, 277] width 14 height 27
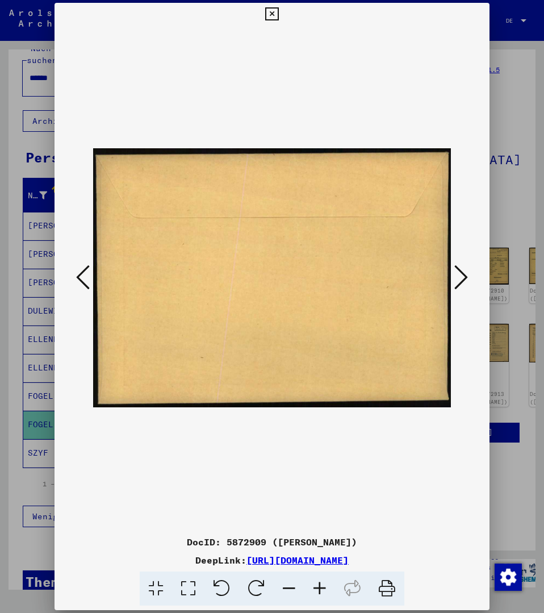
click at [457, 282] on icon at bounding box center [461, 277] width 14 height 27
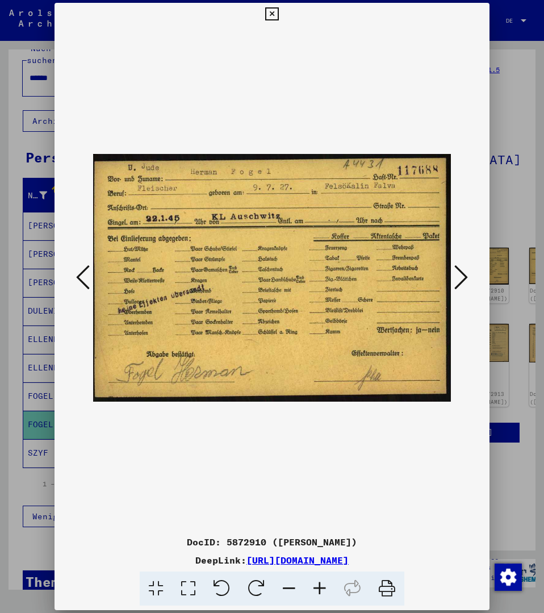
click at [81, 277] on icon at bounding box center [83, 277] width 14 height 27
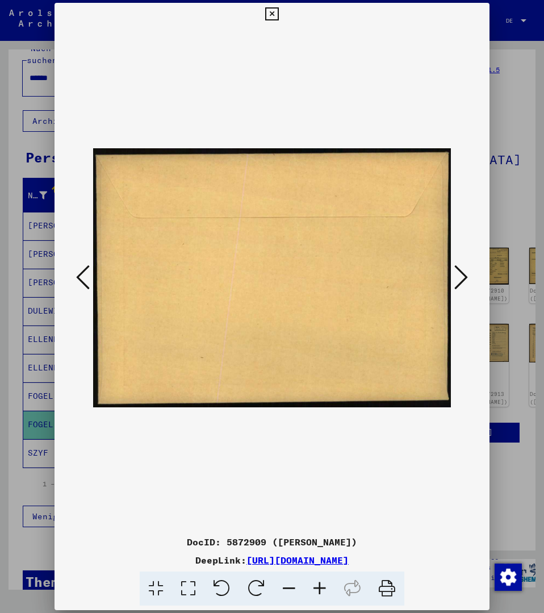
click at [81, 277] on icon at bounding box center [83, 277] width 14 height 27
